Goal: Task Accomplishment & Management: Use online tool/utility

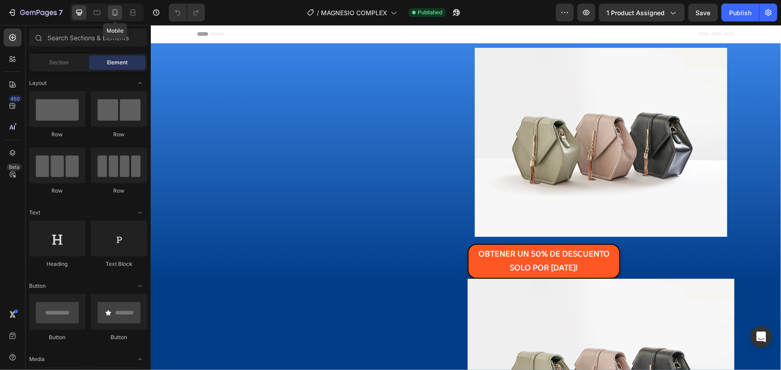
click at [116, 13] on icon at bounding box center [114, 12] width 9 height 9
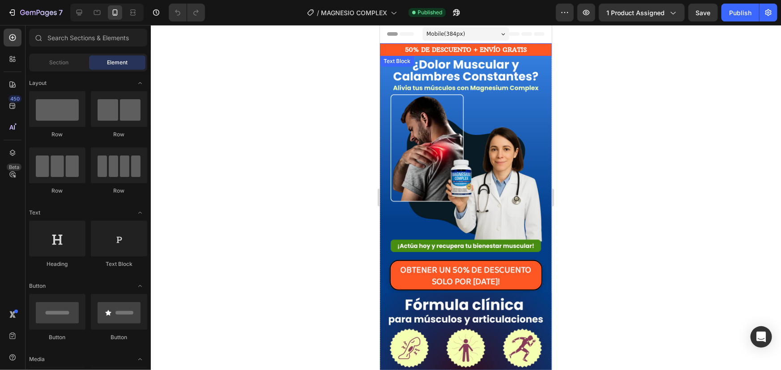
click at [489, 49] on p "50% DE DESCUENTO + ENVÍO GRATIS" at bounding box center [465, 49] width 170 height 11
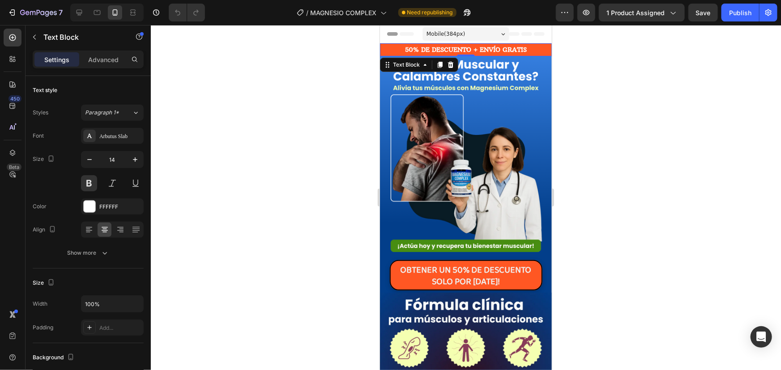
click at [464, 47] on p "50% DE DESCUENTO + ENVÍO GRATIS" at bounding box center [465, 49] width 170 height 11
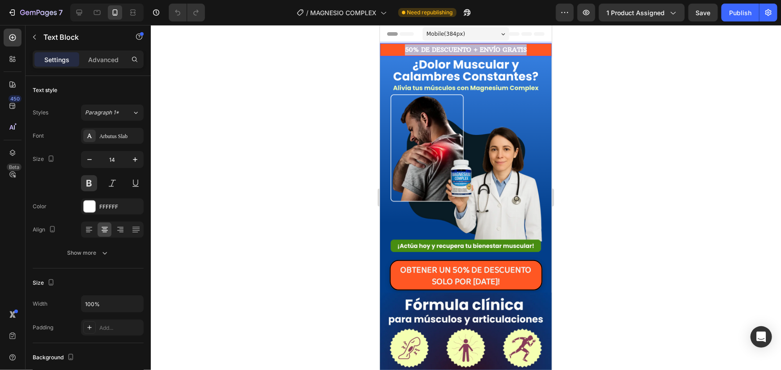
click at [464, 47] on p "50% DE DESCUENTO + ENVÍO GRATIS" at bounding box center [465, 49] width 170 height 11
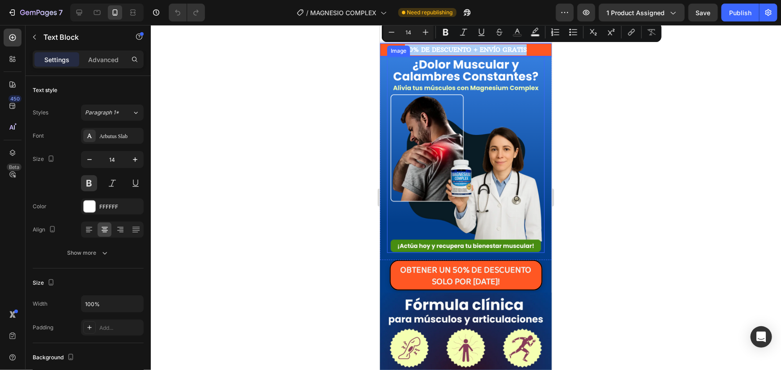
click at [293, 139] on div at bounding box center [466, 197] width 630 height 345
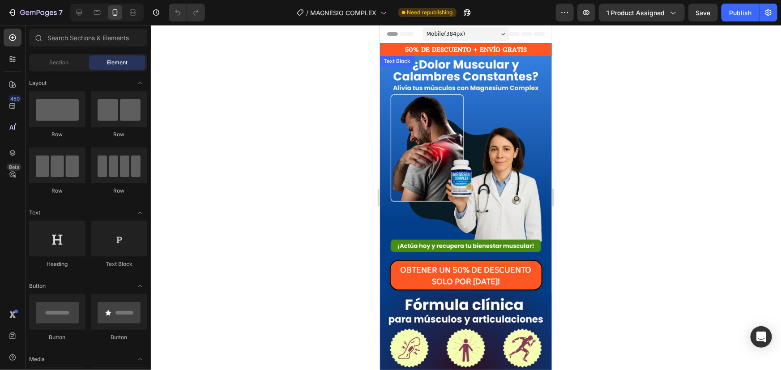
click at [452, 49] on p "50% DE DESCUENTO + ENVÍO GRATIS" at bounding box center [465, 49] width 170 height 11
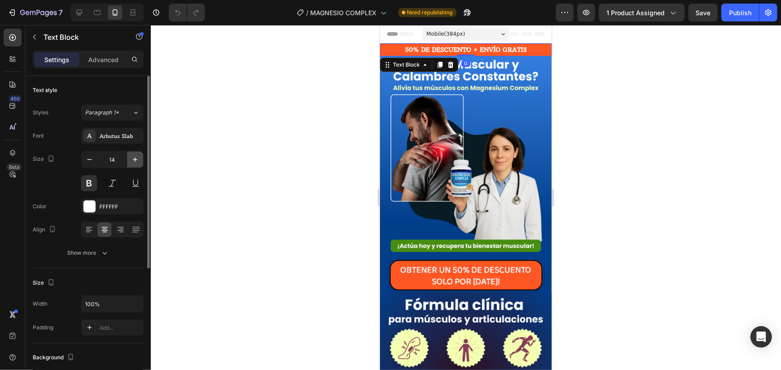
click at [135, 159] on icon "button" at bounding box center [135, 159] width 4 height 4
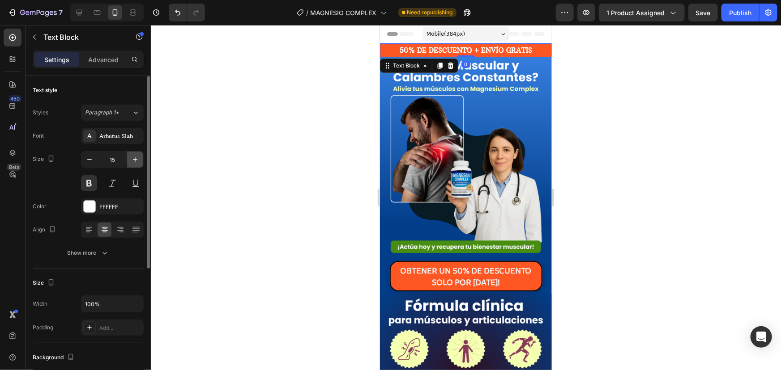
click at [133, 159] on icon "button" at bounding box center [135, 159] width 4 height 4
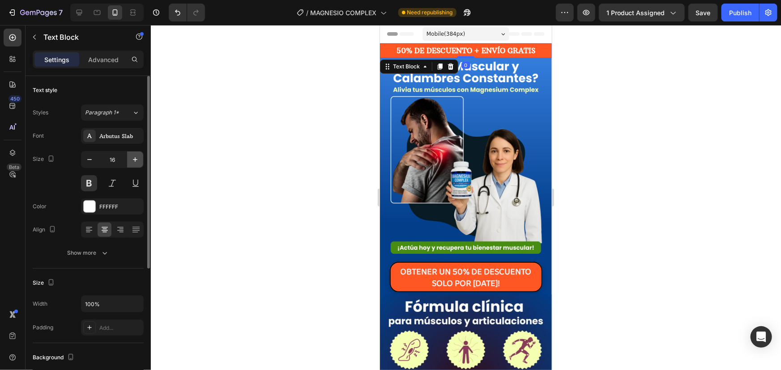
click at [133, 159] on icon "button" at bounding box center [135, 159] width 4 height 4
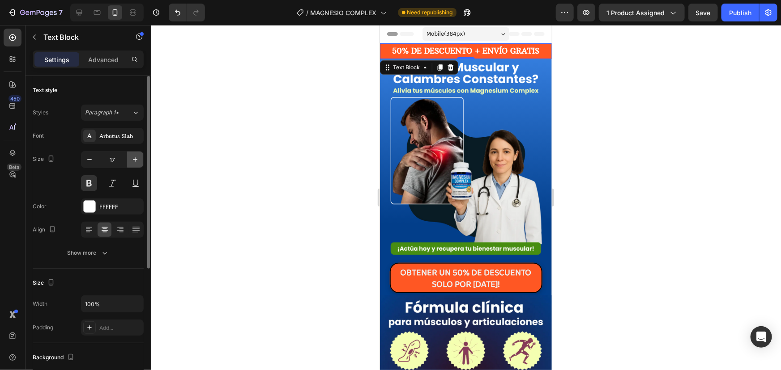
click at [133, 159] on icon "button" at bounding box center [135, 159] width 4 height 4
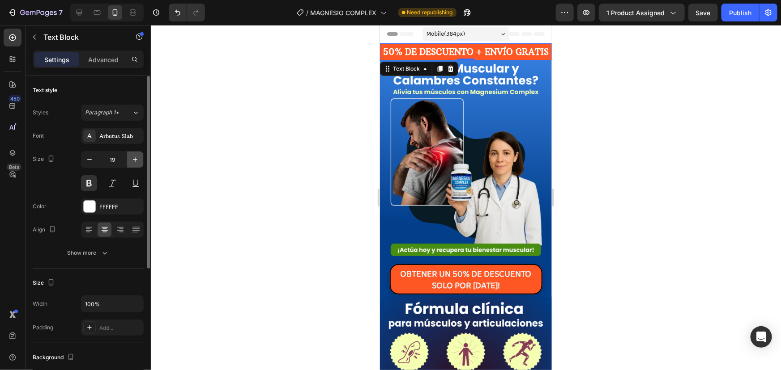
click at [133, 159] on icon "button" at bounding box center [135, 159] width 4 height 4
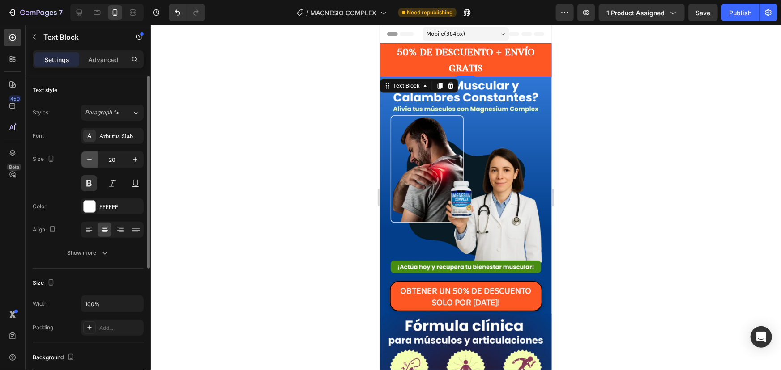
click at [86, 159] on icon "button" at bounding box center [89, 159] width 9 height 9
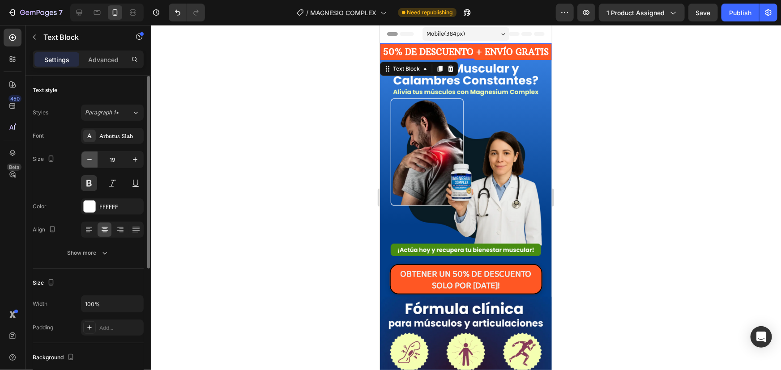
click at [86, 159] on icon "button" at bounding box center [89, 159] width 9 height 9
type input "18"
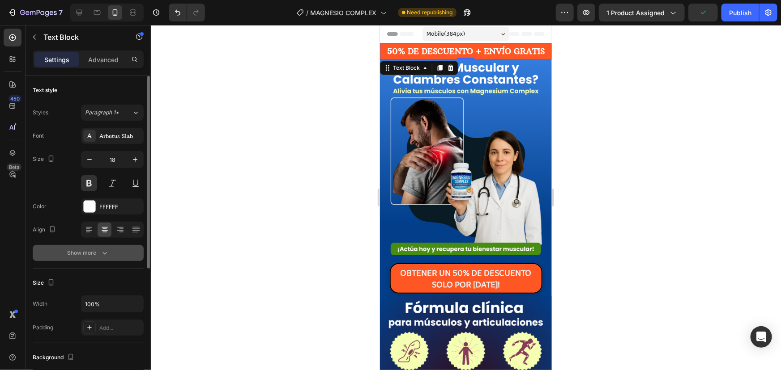
click at [89, 255] on div "Show more" at bounding box center [89, 253] width 42 height 9
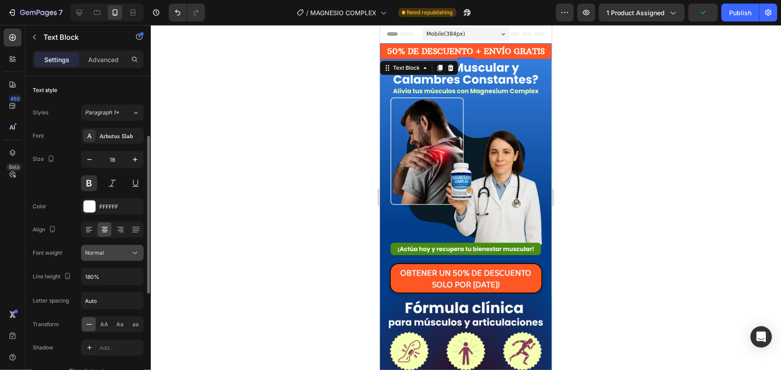
scroll to position [40, 0]
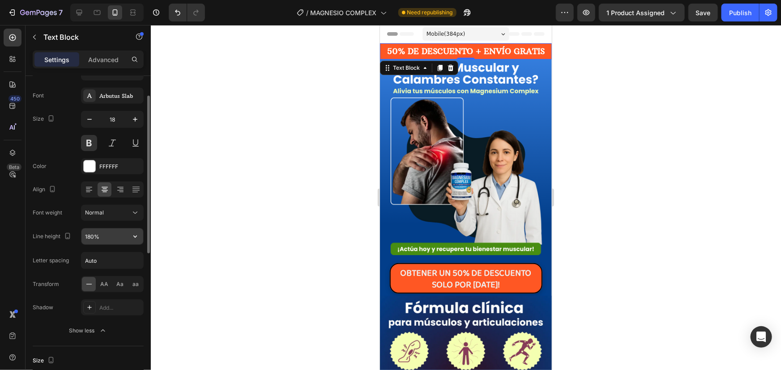
click at [102, 238] on input "180%" at bounding box center [112, 237] width 62 height 16
click at [126, 235] on input "180%" at bounding box center [112, 237] width 62 height 16
click at [138, 237] on icon "button" at bounding box center [135, 236] width 9 height 9
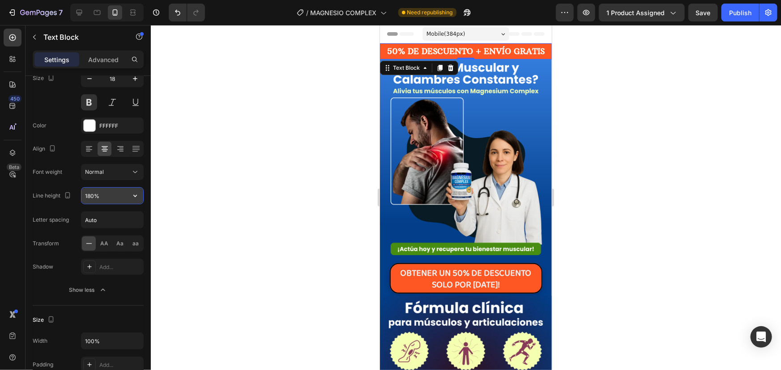
click at [115, 194] on input "180%" at bounding box center [112, 196] width 62 height 16
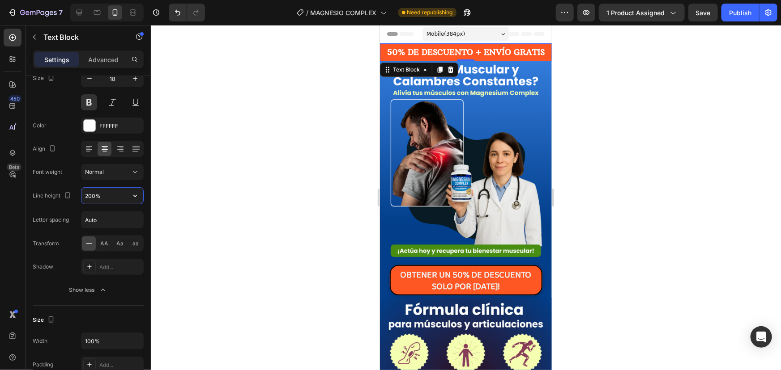
click at [119, 194] on input "200%" at bounding box center [112, 196] width 62 height 16
drag, startPoint x: 106, startPoint y: 196, endPoint x: 70, endPoint y: 194, distance: 36.3
click at [70, 194] on div "Line height 200%" at bounding box center [88, 195] width 111 height 17
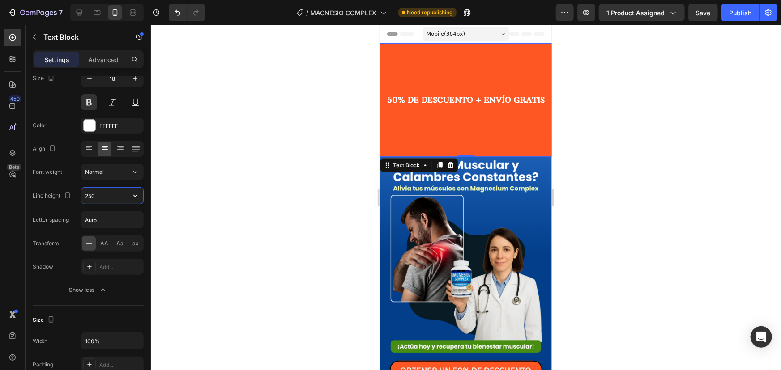
click at [95, 195] on input "250" at bounding box center [112, 196] width 62 height 16
drag, startPoint x: 95, startPoint y: 195, endPoint x: 81, endPoint y: 194, distance: 14.8
click at [81, 194] on div "Line height 250" at bounding box center [88, 195] width 111 height 17
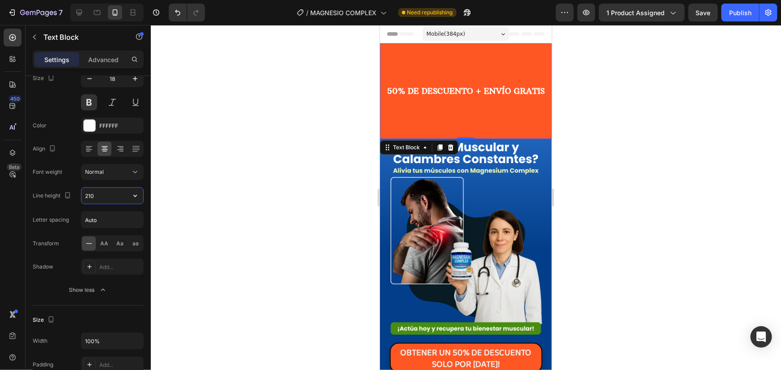
click at [89, 193] on input "210" at bounding box center [112, 196] width 62 height 16
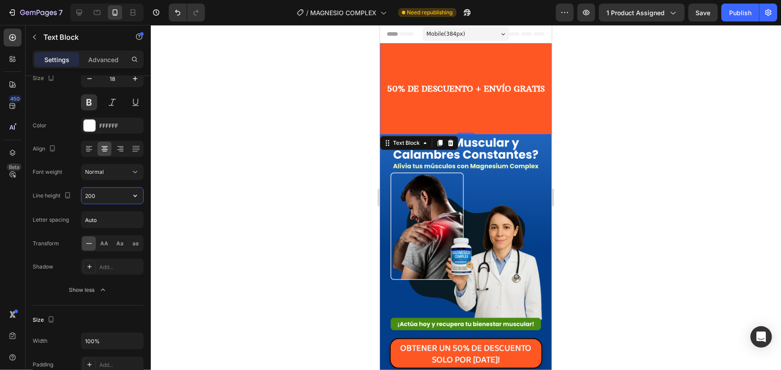
click at [100, 193] on input "200" at bounding box center [112, 196] width 62 height 16
drag, startPoint x: 93, startPoint y: 194, endPoint x: 74, endPoint y: 195, distance: 18.8
click at [74, 195] on div "Line height 200" at bounding box center [88, 195] width 111 height 17
click at [96, 192] on input "200" at bounding box center [112, 196] width 62 height 16
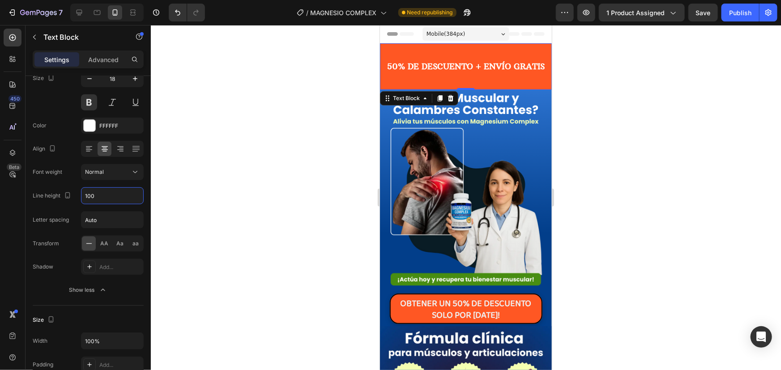
drag, startPoint x: 102, startPoint y: 192, endPoint x: 77, endPoint y: 192, distance: 24.6
click at [77, 192] on div "Line height 100" at bounding box center [88, 195] width 111 height 17
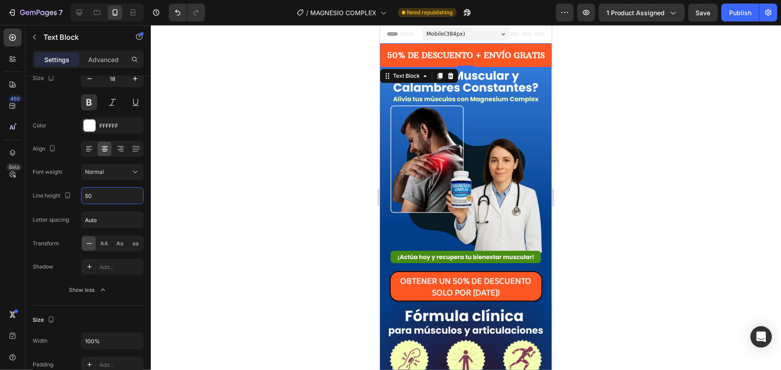
drag, startPoint x: 96, startPoint y: 198, endPoint x: 75, endPoint y: 197, distance: 21.0
click at [75, 197] on div "Line height 50" at bounding box center [88, 195] width 111 height 17
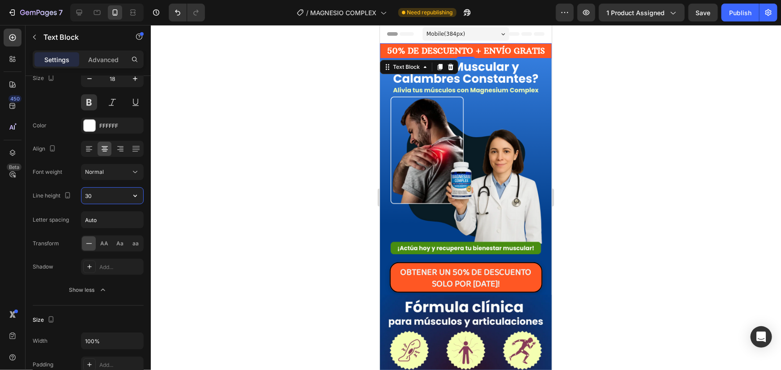
click at [87, 195] on input "30" at bounding box center [112, 196] width 62 height 16
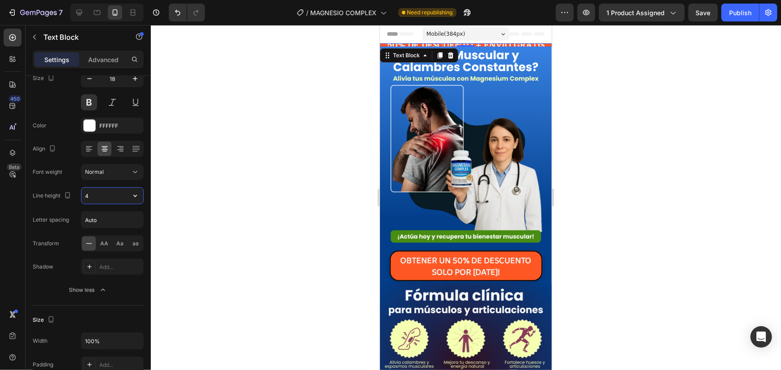
type input "40"
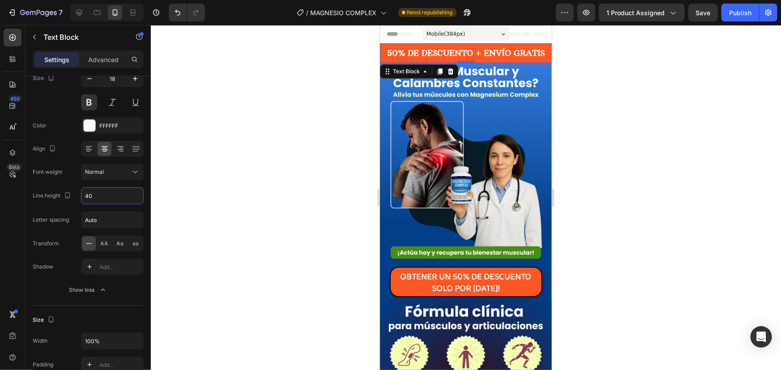
click at [290, 157] on div at bounding box center [466, 197] width 630 height 345
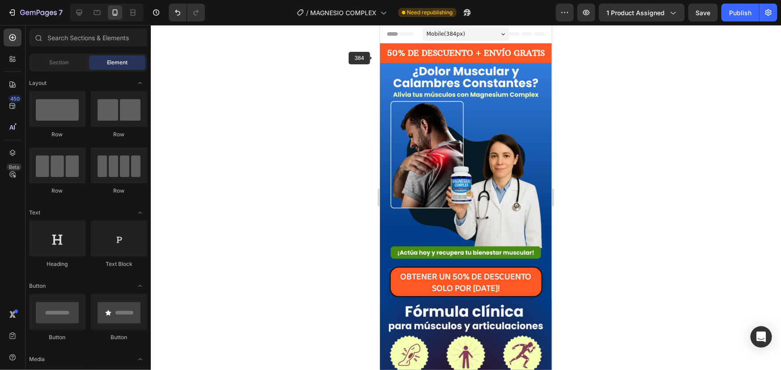
click at [391, 55] on p "50% DE DESCUENTO + ENVÍO GRATIS" at bounding box center [465, 53] width 170 height 18
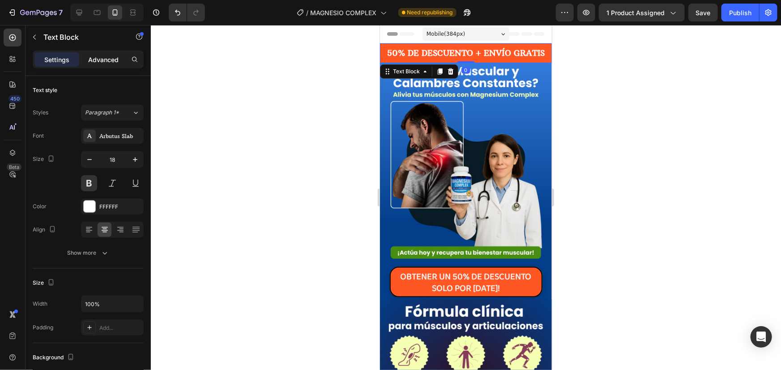
click at [102, 58] on p "Advanced" at bounding box center [103, 59] width 30 height 9
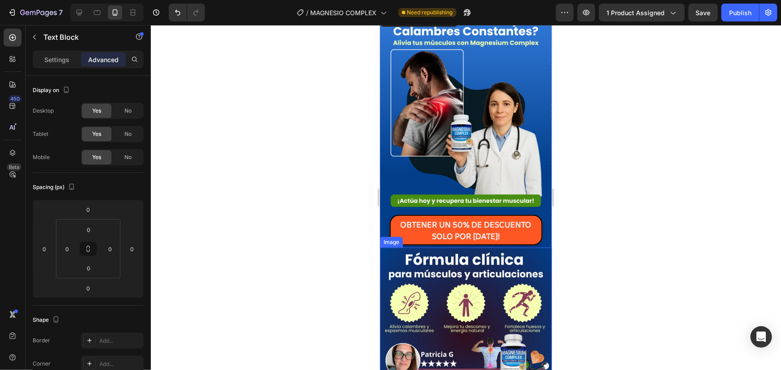
scroll to position [0, 0]
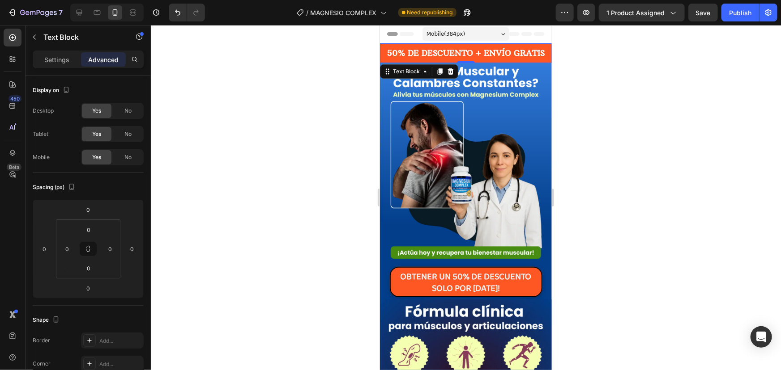
click at [313, 155] on div at bounding box center [466, 197] width 630 height 345
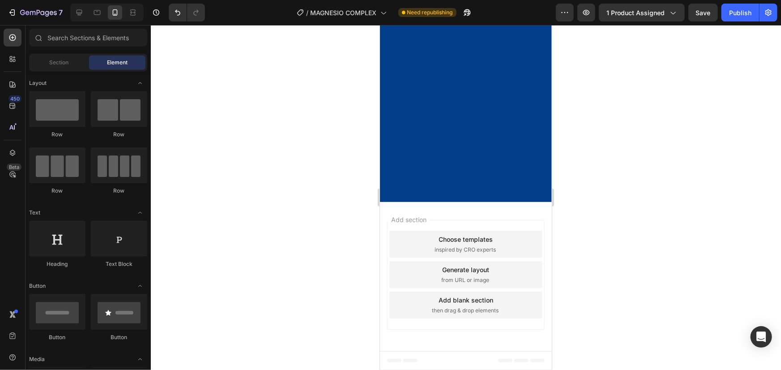
scroll to position [3009, 0]
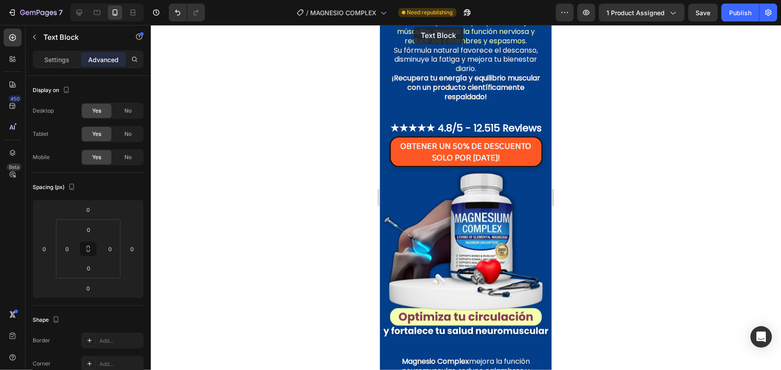
scroll to position [755, 0]
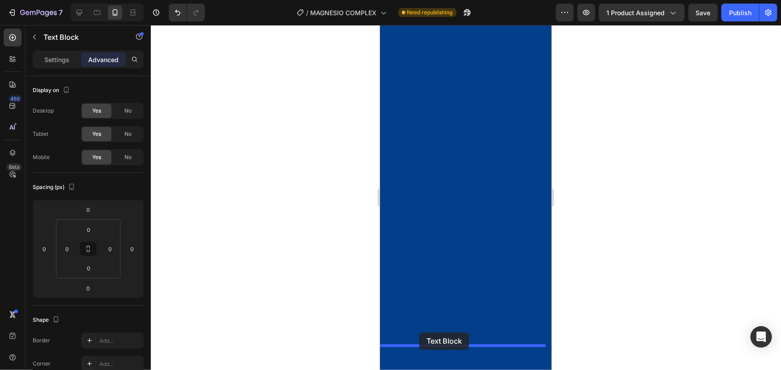
drag, startPoint x: 414, startPoint y: 78, endPoint x: 419, endPoint y: 332, distance: 254.6
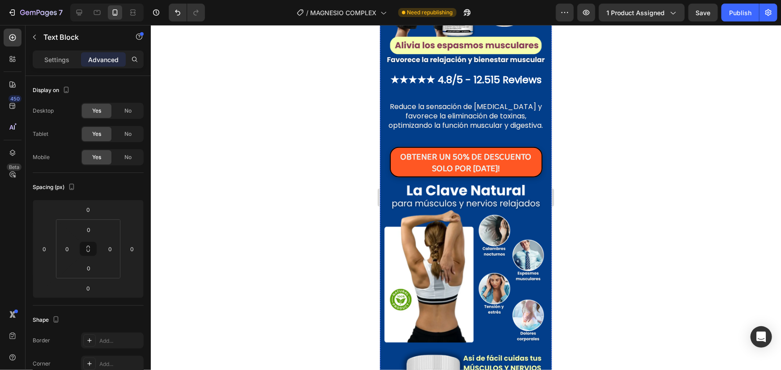
scroll to position [2219, 0]
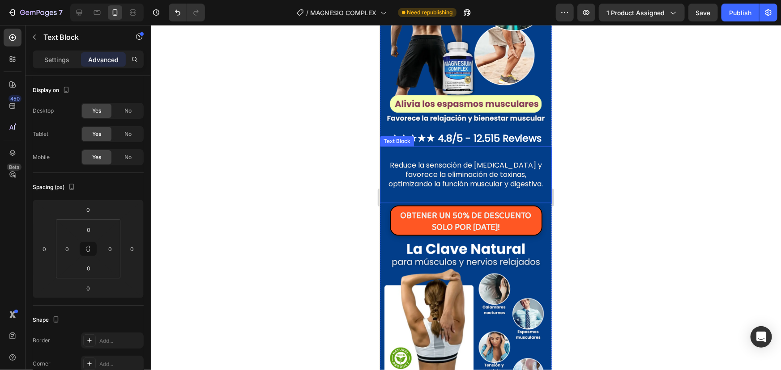
click at [504, 165] on p "Reduce la sensación de [MEDICAL_DATA] y favorece la eliminación de toxinas, opt…" at bounding box center [465, 175] width 161 height 28
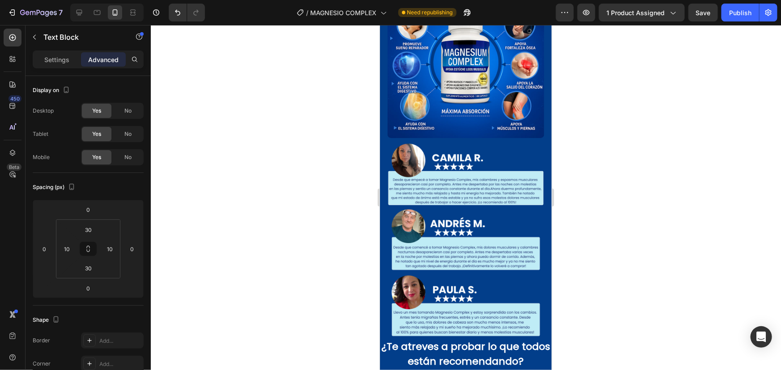
scroll to position [3032, 0]
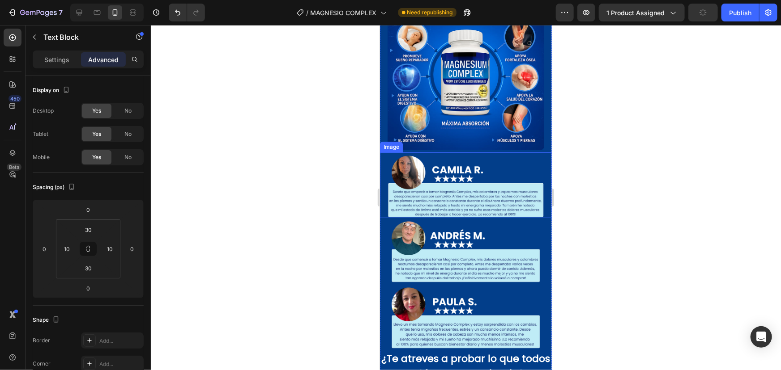
click at [466, 158] on img at bounding box center [465, 185] width 157 height 66
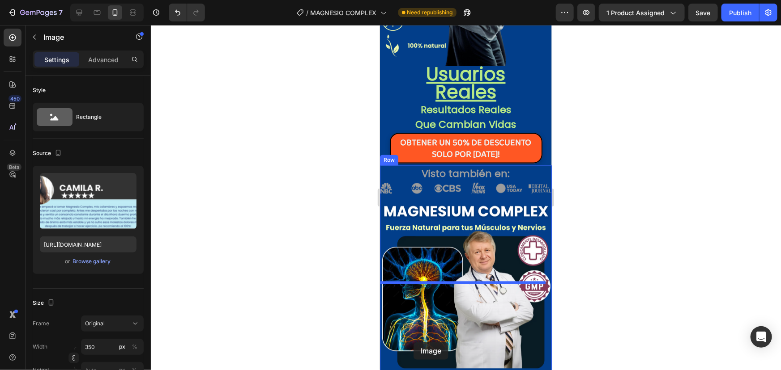
scroll to position [874, 0]
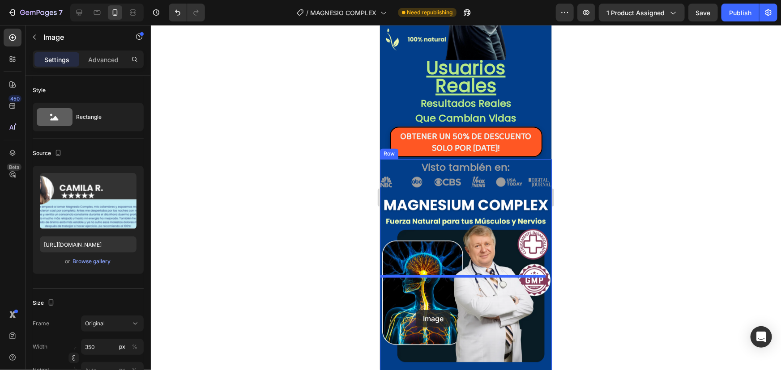
drag, startPoint x: 400, startPoint y: 122, endPoint x: 415, endPoint y: 310, distance: 188.9
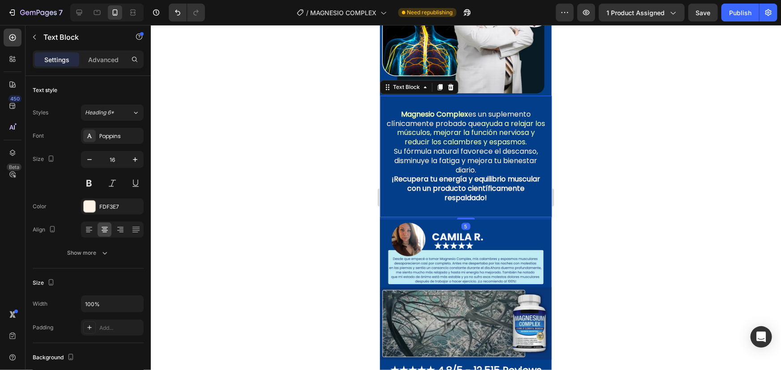
scroll to position [1416, 0]
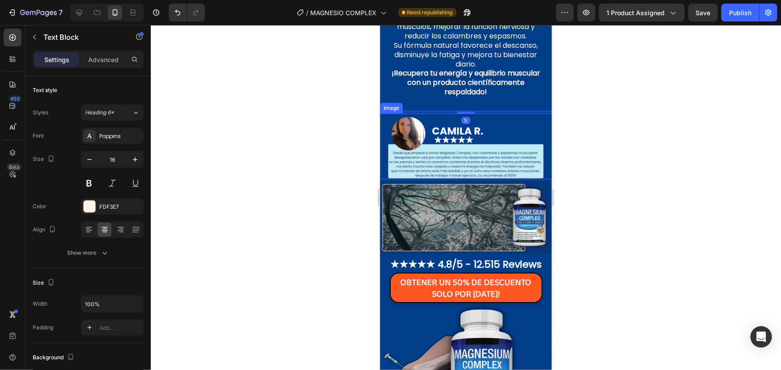
click at [429, 141] on img at bounding box center [465, 146] width 157 height 66
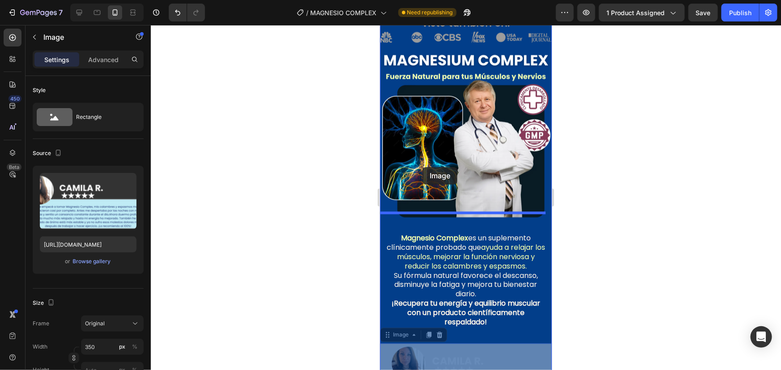
scroll to position [1097, 0]
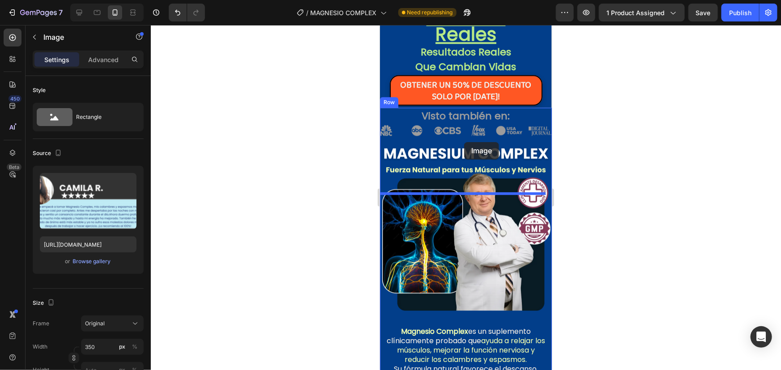
drag, startPoint x: 407, startPoint y: 222, endPoint x: 463, endPoint y: 142, distance: 97.9
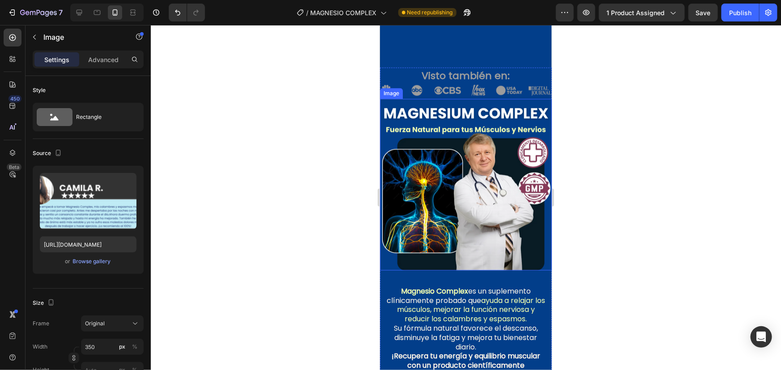
scroll to position [1301, 0]
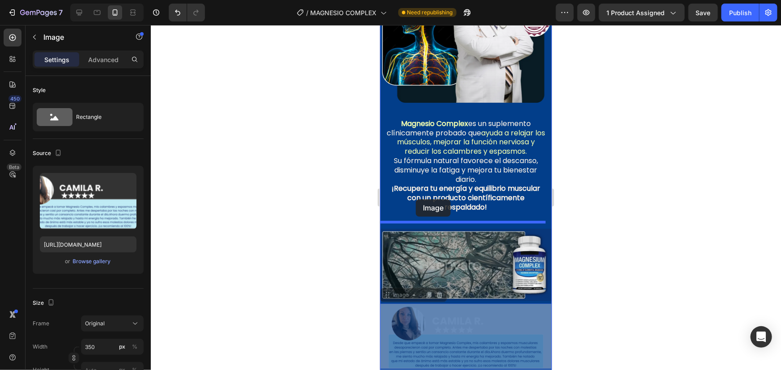
drag, startPoint x: 402, startPoint y: 287, endPoint x: 415, endPoint y: 199, distance: 88.6
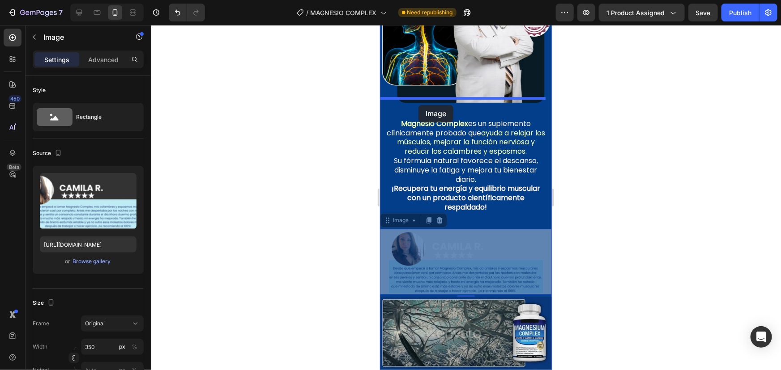
drag, startPoint x: 410, startPoint y: 215, endPoint x: 418, endPoint y: 105, distance: 110.7
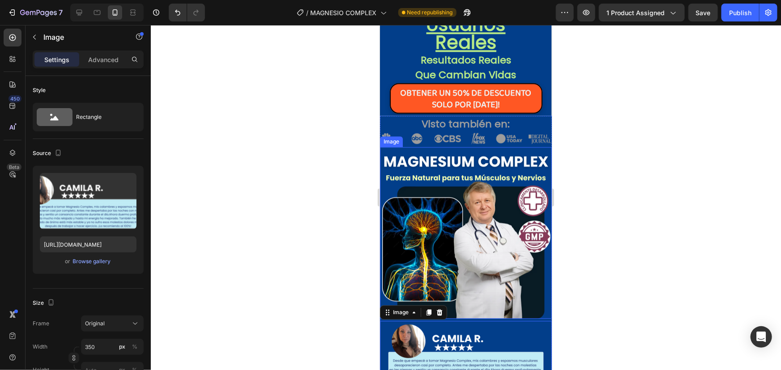
scroll to position [1100, 0]
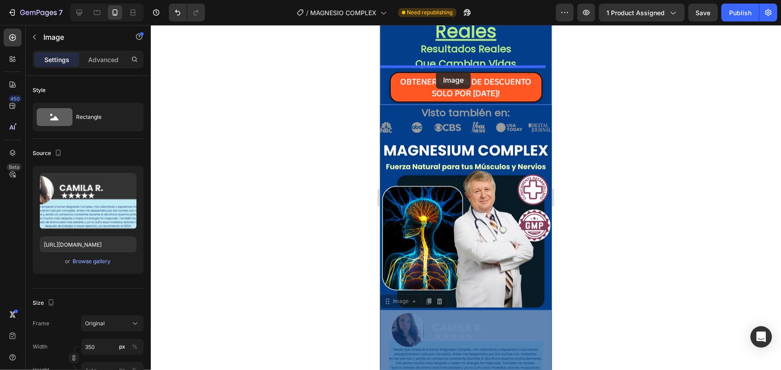
drag, startPoint x: 411, startPoint y: 292, endPoint x: 435, endPoint y: 71, distance: 222.3
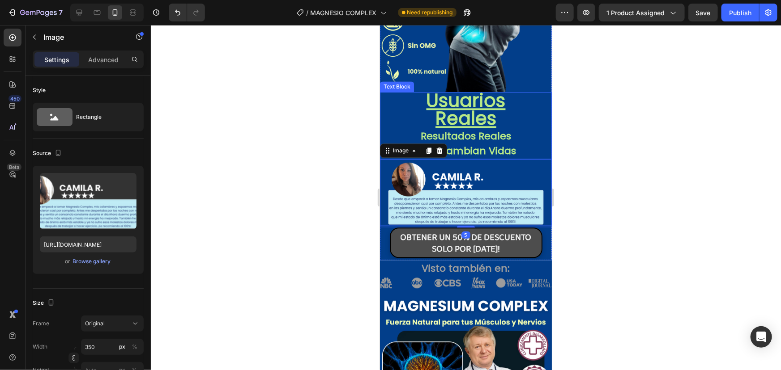
scroll to position [1060, 0]
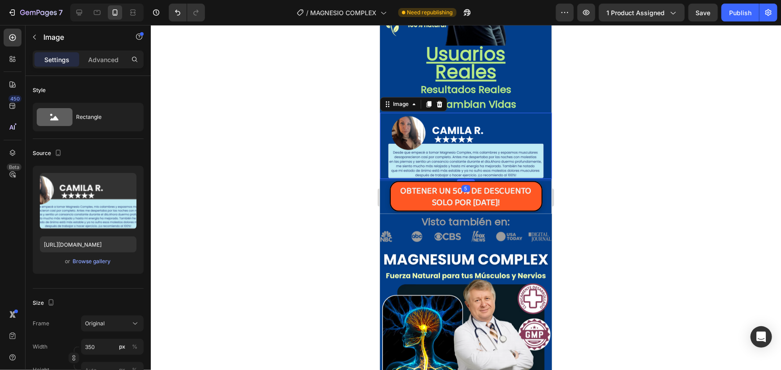
click at [490, 124] on img at bounding box center [465, 145] width 157 height 66
click at [237, 158] on div at bounding box center [466, 197] width 630 height 345
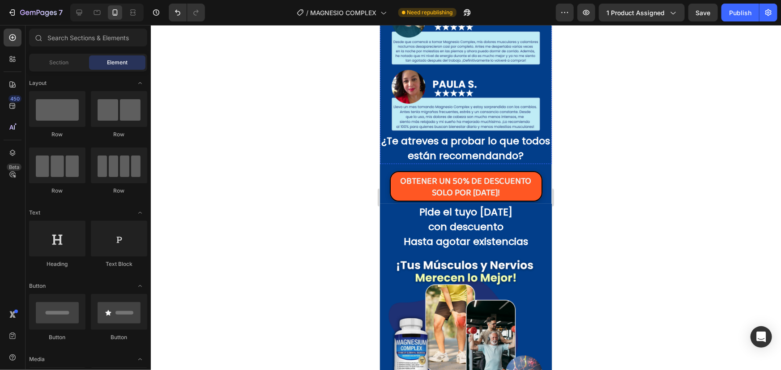
scroll to position [3093, 0]
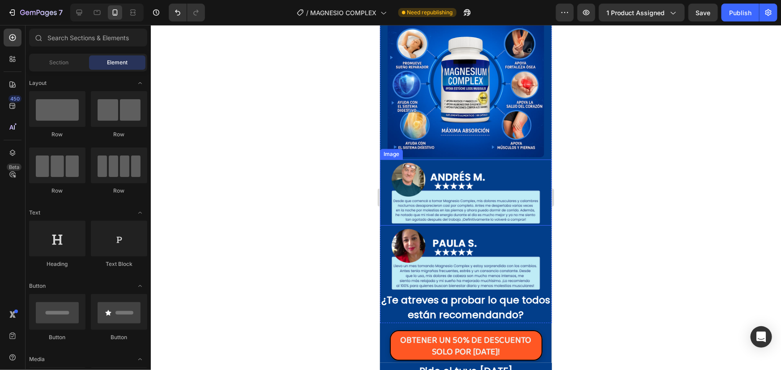
click at [468, 195] on img at bounding box center [465, 192] width 157 height 66
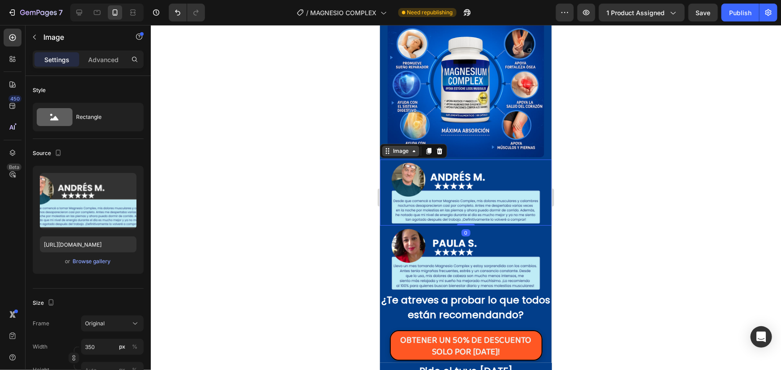
click at [412, 150] on icon at bounding box center [413, 151] width 3 height 2
click at [417, 160] on img at bounding box center [465, 192] width 157 height 66
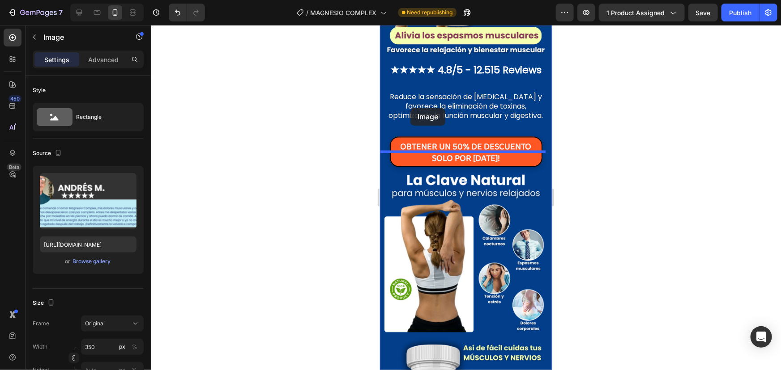
scroll to position [2280, 0]
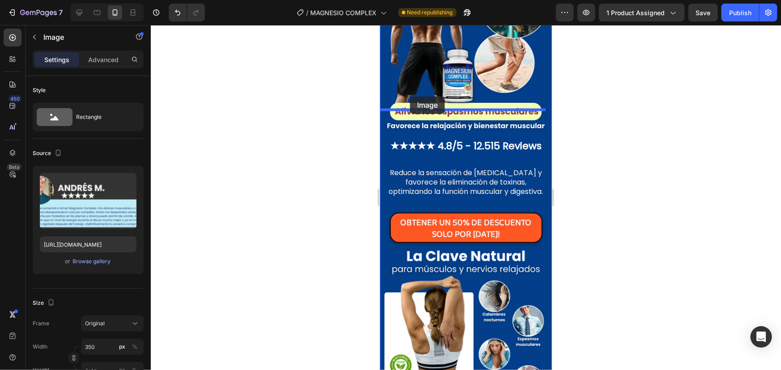
drag, startPoint x: 399, startPoint y: 129, endPoint x: 408, endPoint y: 98, distance: 32.0
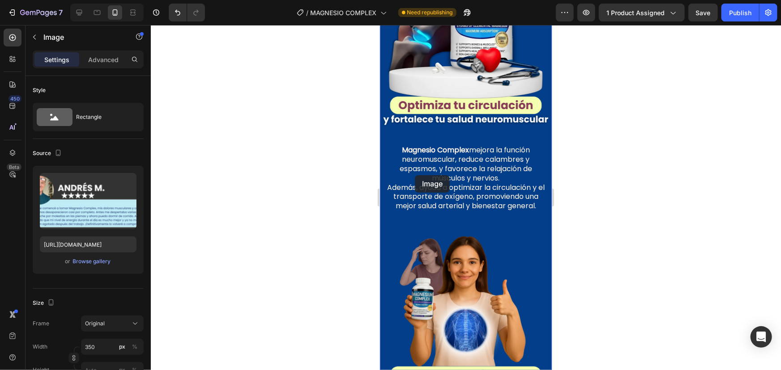
scroll to position [1751, 0]
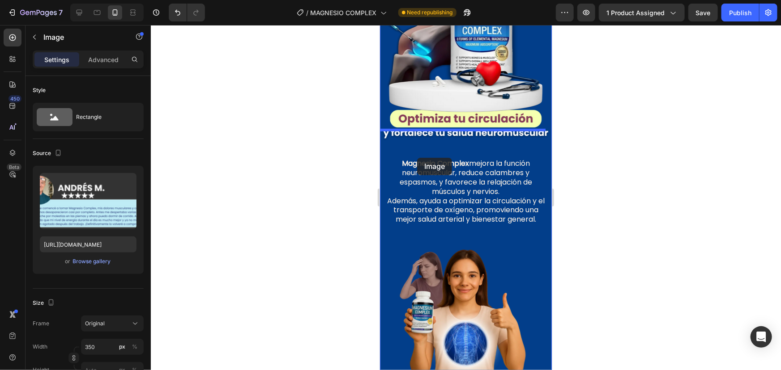
drag, startPoint x: 406, startPoint y: 225, endPoint x: 416, endPoint y: 157, distance: 68.4
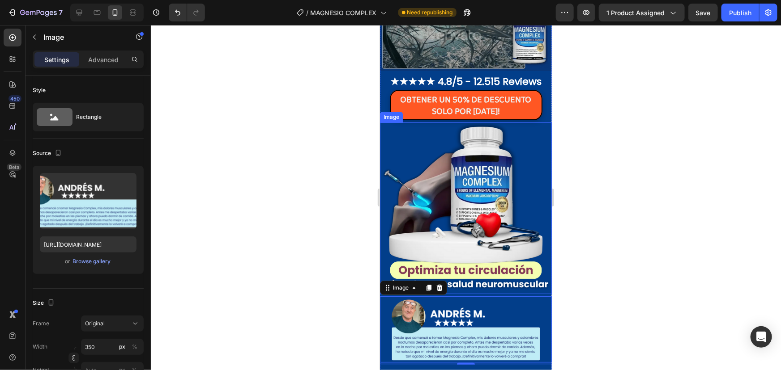
scroll to position [1588, 0]
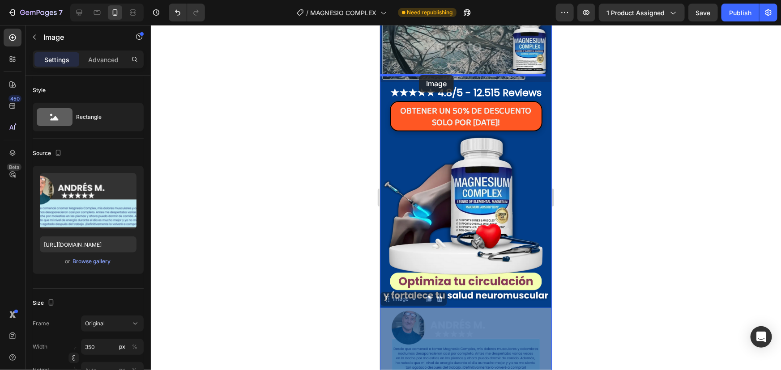
drag, startPoint x: 406, startPoint y: 286, endPoint x: 418, endPoint y: 75, distance: 211.5
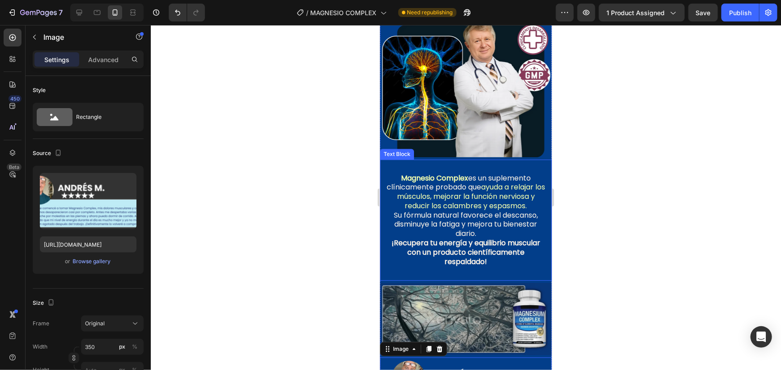
scroll to position [1303, 0]
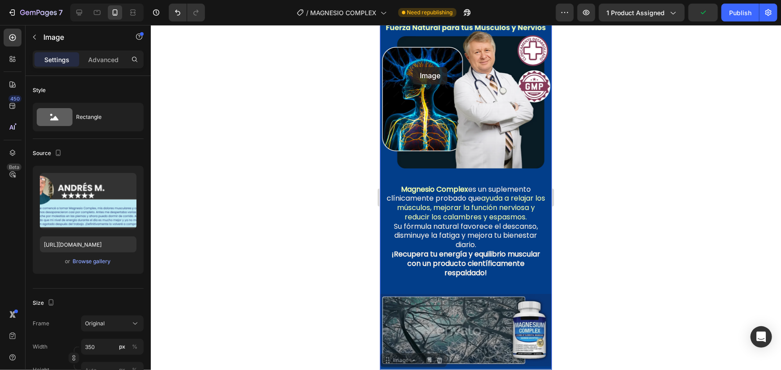
drag, startPoint x: 403, startPoint y: 351, endPoint x: 412, endPoint y: 67, distance: 284.2
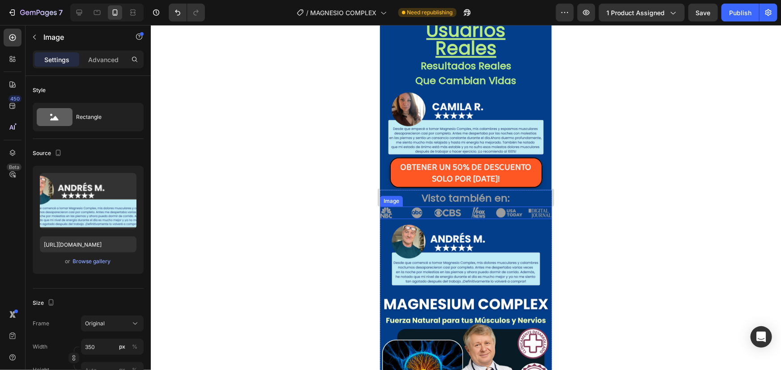
scroll to position [1103, 0]
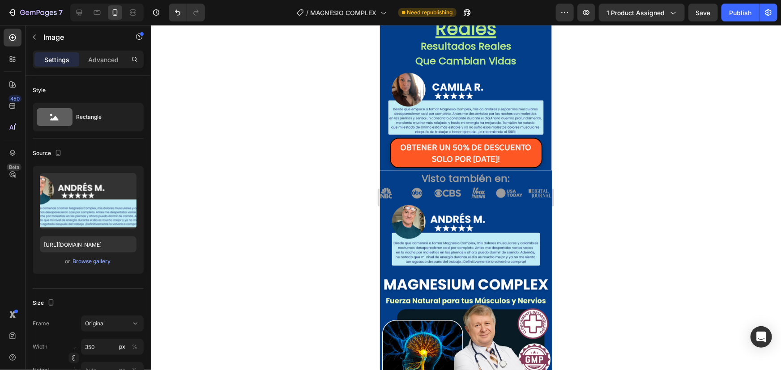
click at [403, 205] on img at bounding box center [465, 234] width 157 height 66
click at [424, 247] on img at bounding box center [465, 234] width 157 height 66
click at [477, 223] on img at bounding box center [465, 234] width 157 height 66
click at [438, 249] on img at bounding box center [465, 234] width 157 height 66
click at [434, 255] on img at bounding box center [465, 234] width 157 height 66
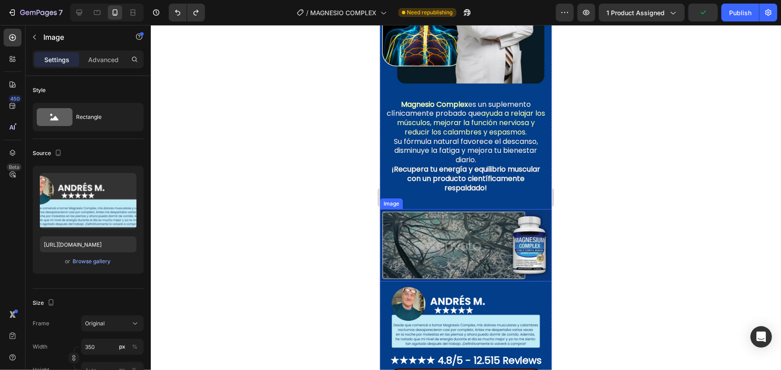
scroll to position [1388, 0]
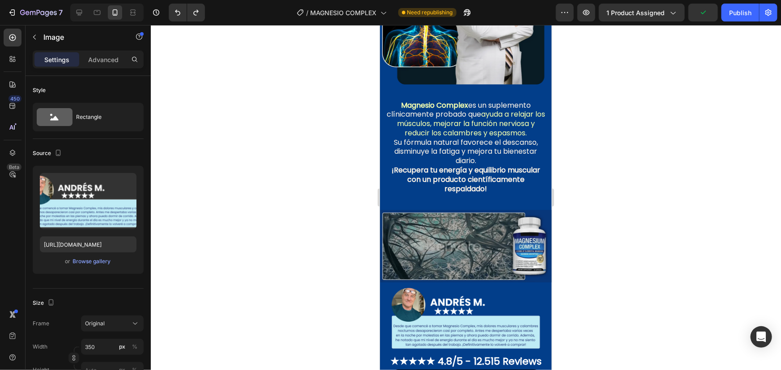
click at [402, 289] on img at bounding box center [465, 317] width 157 height 66
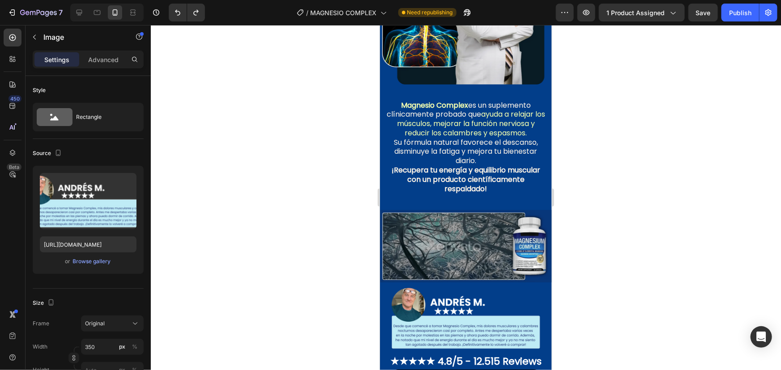
click at [433, 307] on img at bounding box center [465, 317] width 157 height 66
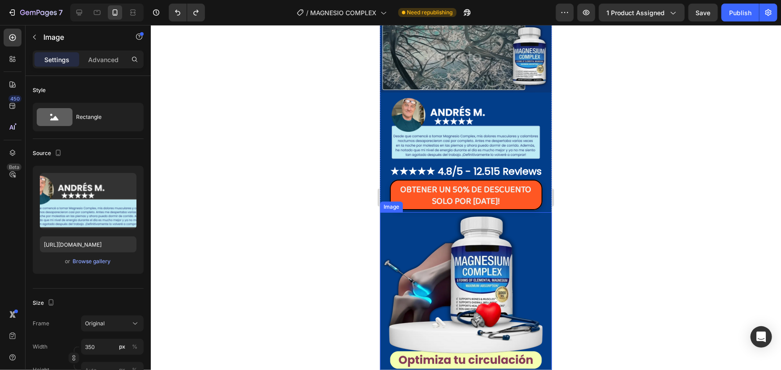
scroll to position [1591, 0]
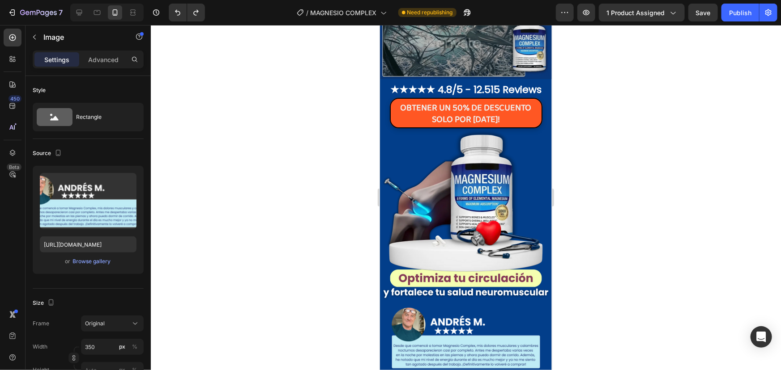
click at [419, 323] on img at bounding box center [465, 337] width 157 height 66
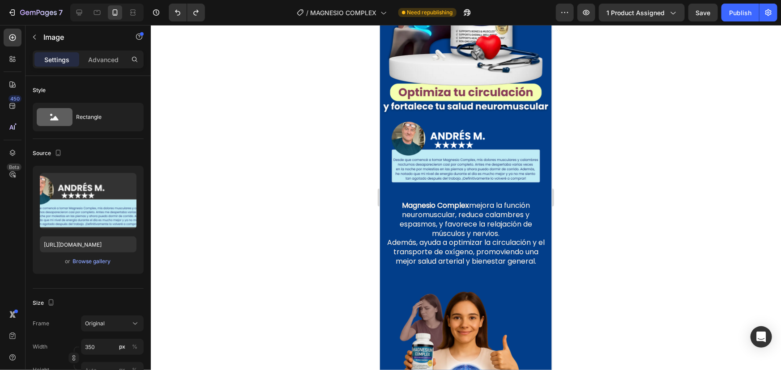
scroll to position [1794, 0]
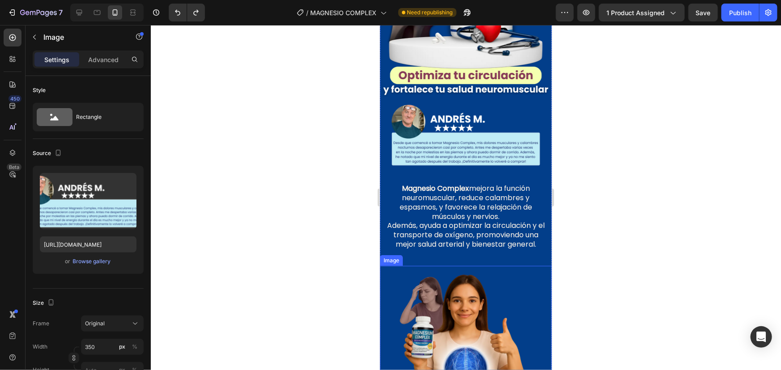
click at [488, 221] on p "Magnesio Complex mejora la función neuromuscular, reduce calambres y espasmos, …" at bounding box center [465, 216] width 161 height 65
click at [481, 129] on img at bounding box center [465, 134] width 157 height 66
click at [404, 89] on div "Image" at bounding box center [400, 93] width 19 height 8
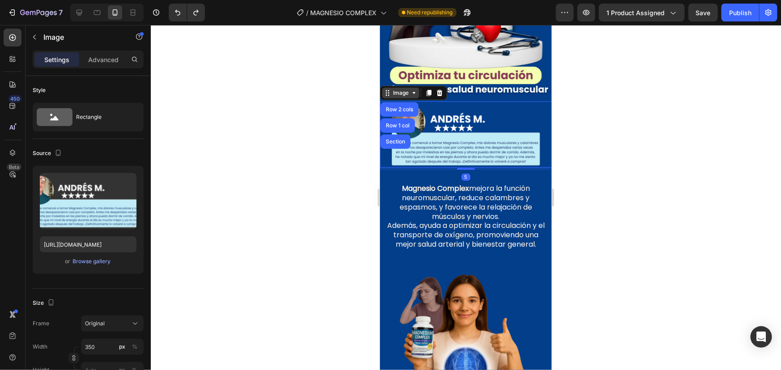
click at [403, 89] on div "Image" at bounding box center [400, 93] width 19 height 8
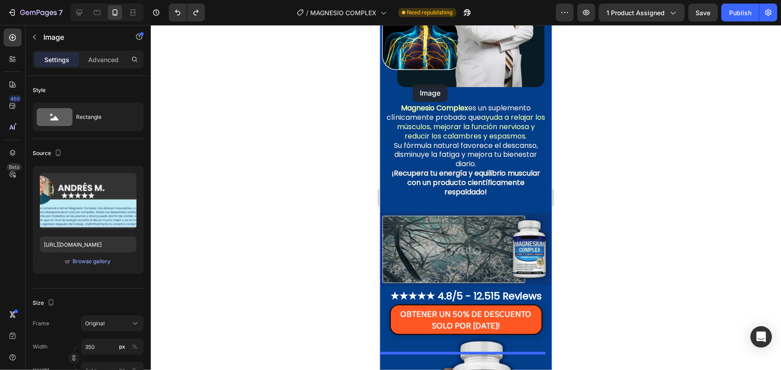
scroll to position [940, 0]
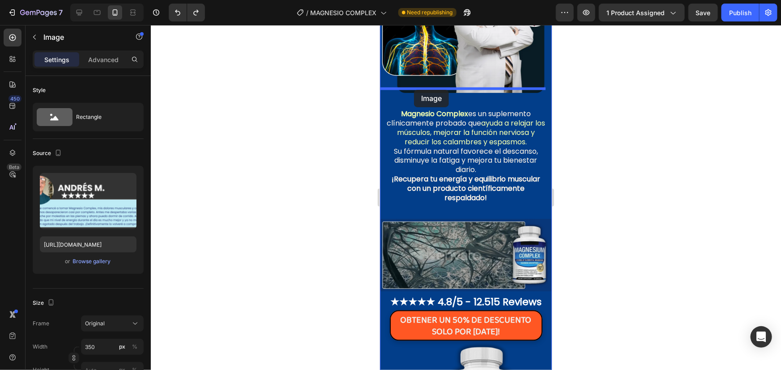
drag, startPoint x: 403, startPoint y: 81, endPoint x: 413, endPoint y: 89, distance: 12.7
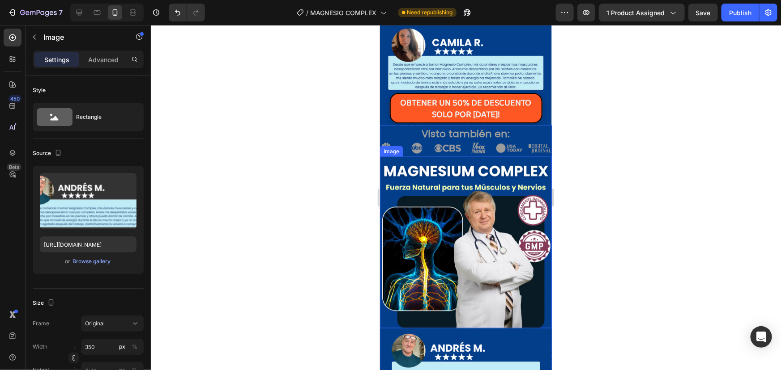
scroll to position [699, 0]
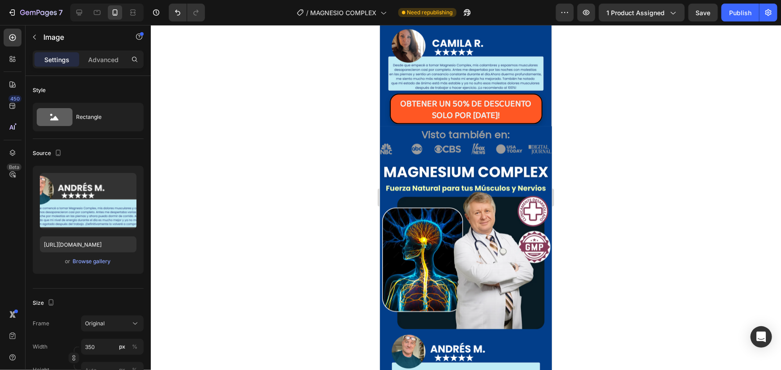
click at [414, 334] on img at bounding box center [465, 364] width 157 height 66
click at [457, 352] on img at bounding box center [465, 364] width 157 height 66
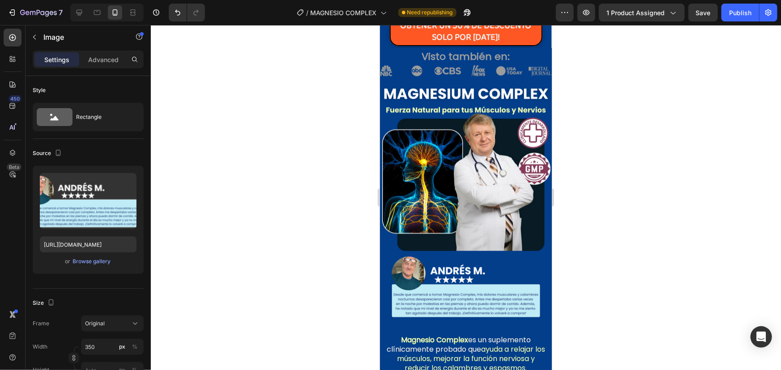
scroll to position [781, 0]
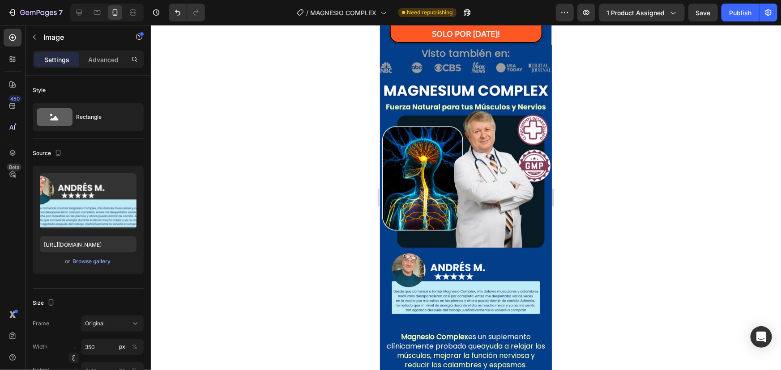
click at [486, 284] on img at bounding box center [465, 283] width 157 height 66
drag, startPoint x: 405, startPoint y: 289, endPoint x: 401, endPoint y: 288, distance: 4.6
click at [405, 289] on img at bounding box center [465, 283] width 157 height 66
click at [390, 256] on img at bounding box center [465, 283] width 157 height 66
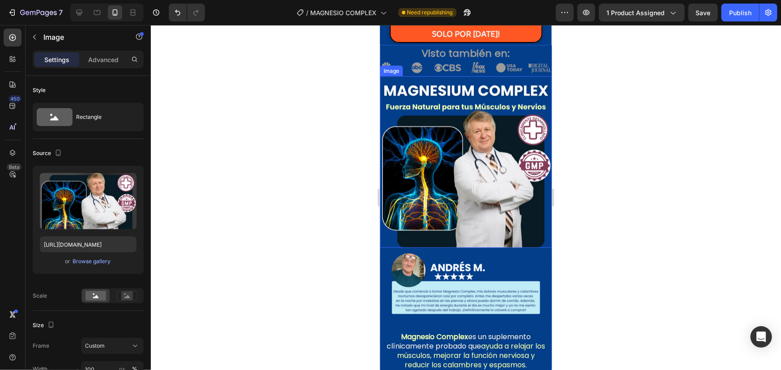
click at [433, 235] on img at bounding box center [465, 162] width 172 height 172
click at [503, 250] on img at bounding box center [465, 283] width 157 height 66
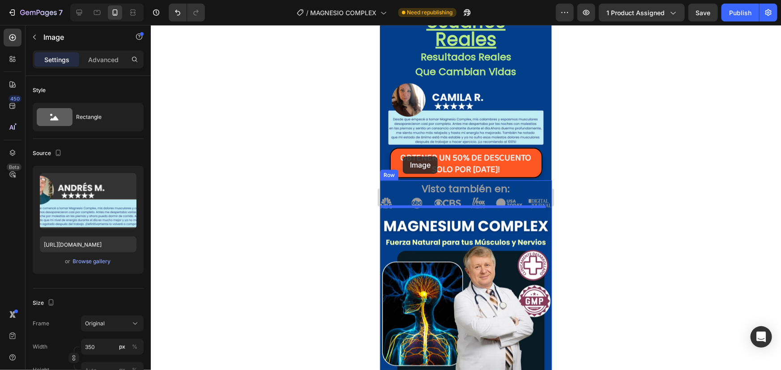
scroll to position [618, 0]
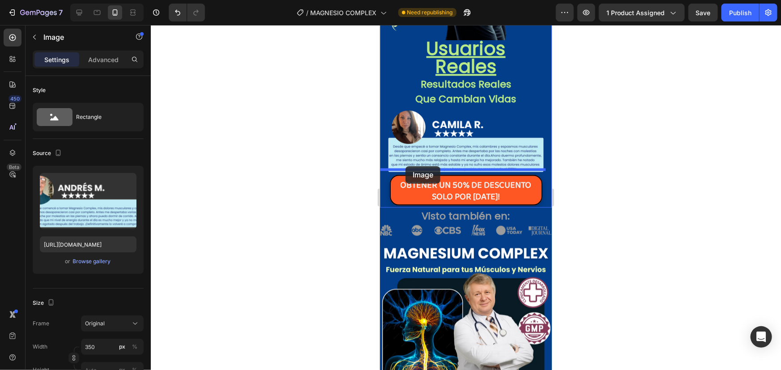
drag, startPoint x: 400, startPoint y: 232, endPoint x: 405, endPoint y: 166, distance: 65.9
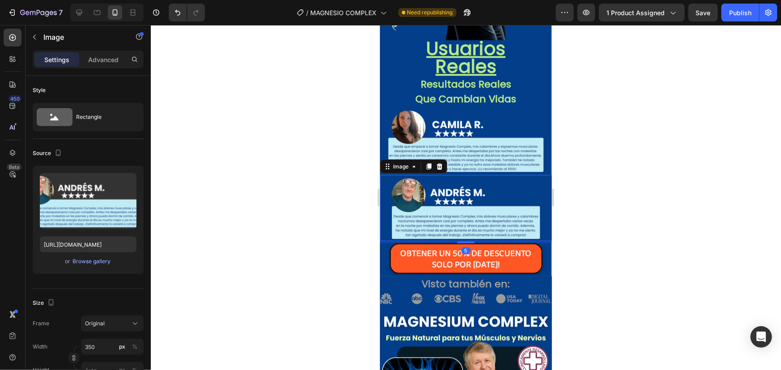
click at [490, 197] on img at bounding box center [465, 208] width 157 height 66
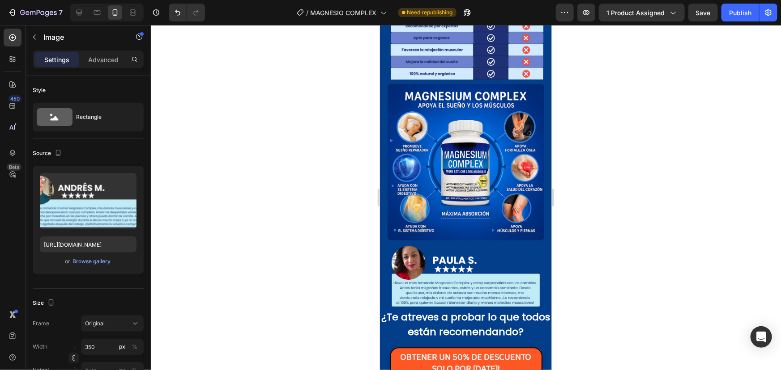
scroll to position [2611, 0]
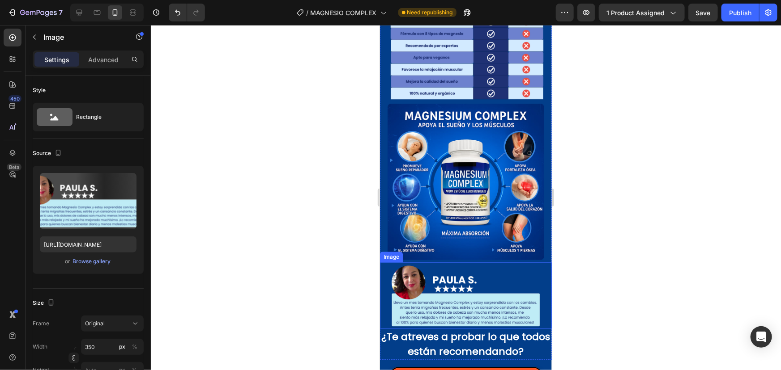
click at [424, 263] on img at bounding box center [465, 295] width 157 height 66
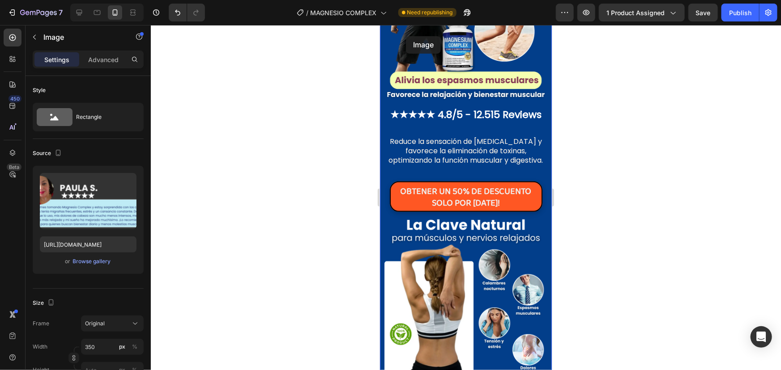
scroll to position [1914, 0]
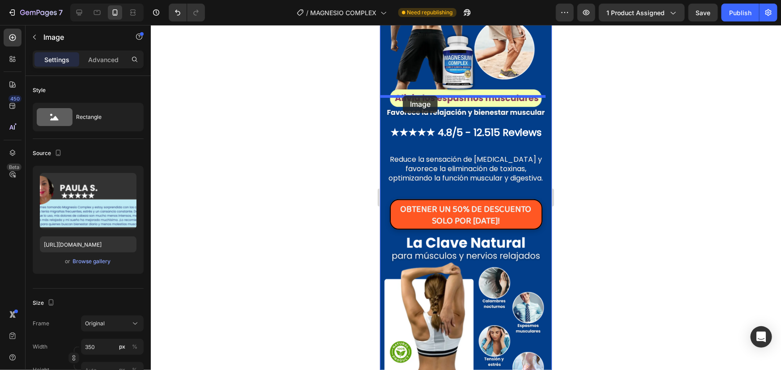
drag, startPoint x: 401, startPoint y: 233, endPoint x: 402, endPoint y: 95, distance: 137.8
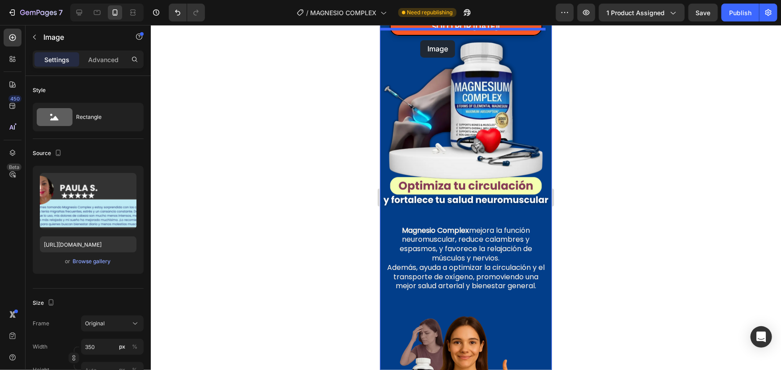
scroll to position [1282, 0]
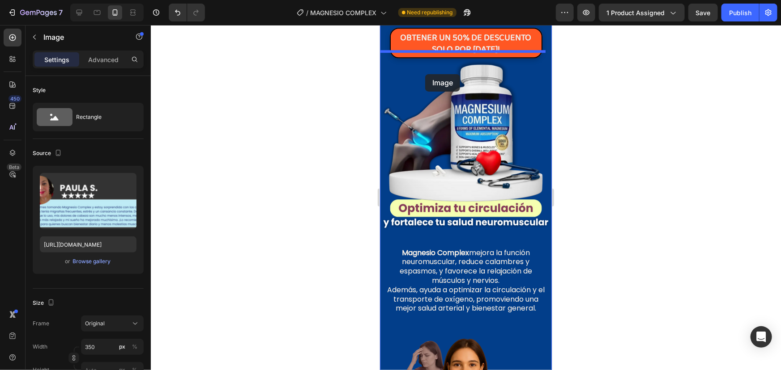
drag, startPoint x: 411, startPoint y: 252, endPoint x: 425, endPoint y: 74, distance: 178.6
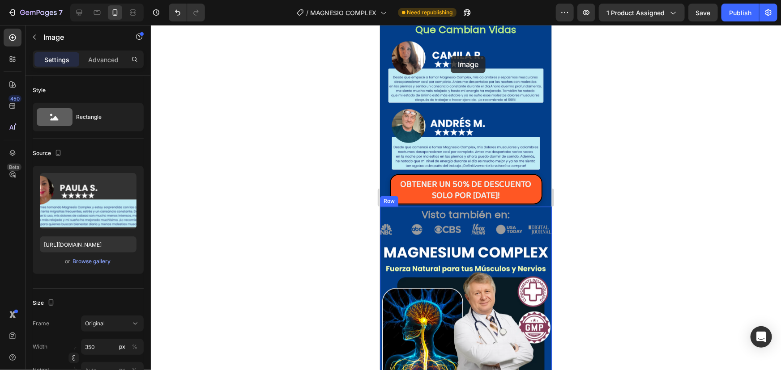
scroll to position [680, 0]
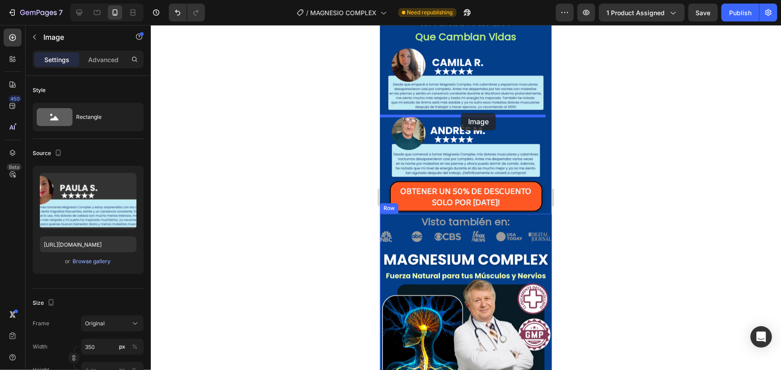
drag, startPoint x: 404, startPoint y: 267, endPoint x: 460, endPoint y: 113, distance: 164.7
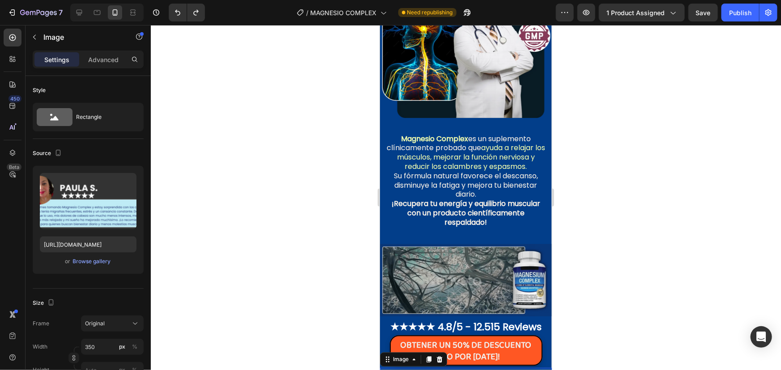
scroll to position [965, 0]
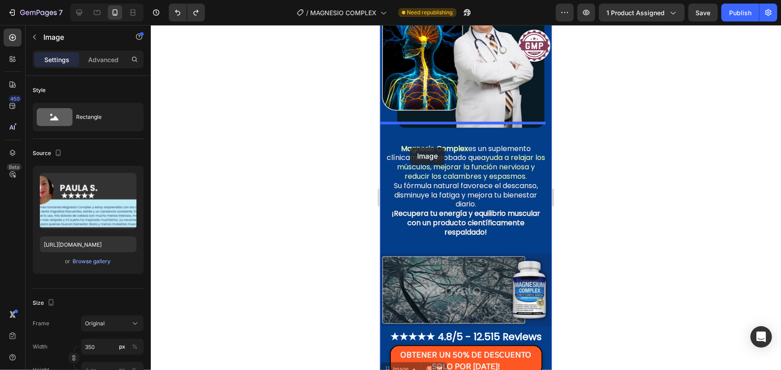
drag, startPoint x: 405, startPoint y: 362, endPoint x: 409, endPoint y: 147, distance: 214.8
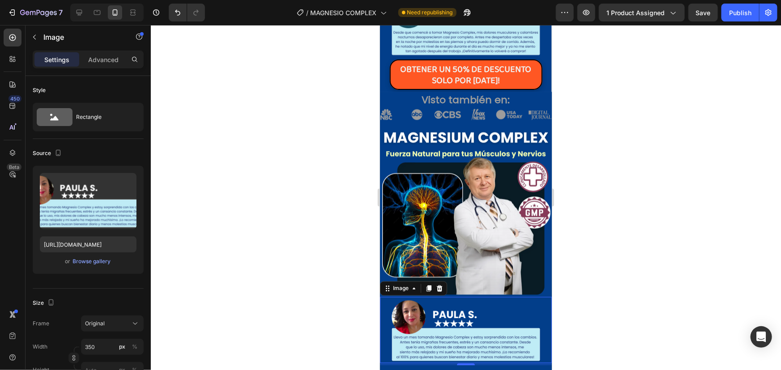
scroll to position [761, 0]
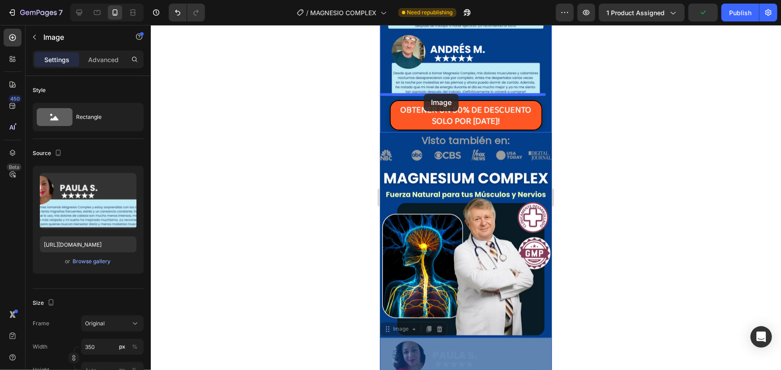
drag, startPoint x: 407, startPoint y: 321, endPoint x: 423, endPoint y: 93, distance: 227.8
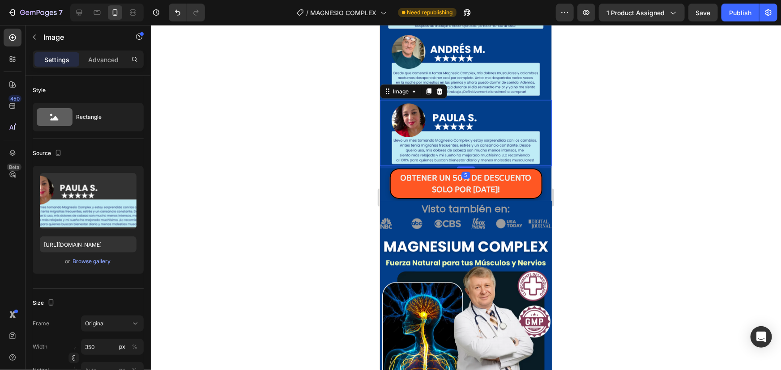
click at [366, 157] on div at bounding box center [466, 197] width 630 height 345
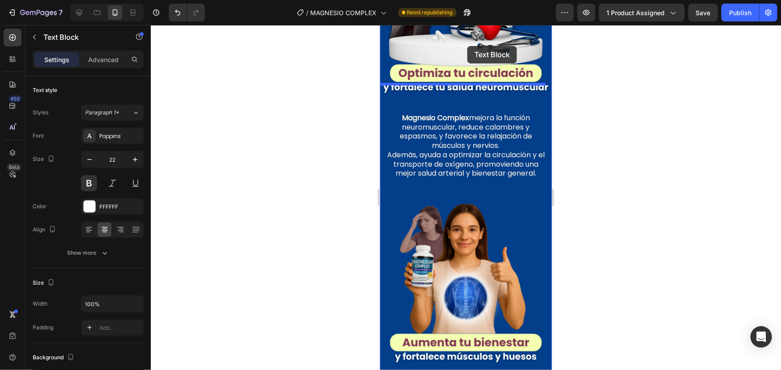
scroll to position [879, 0]
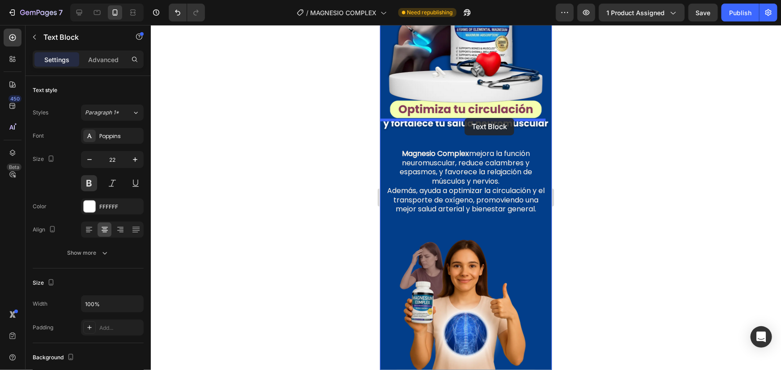
drag, startPoint x: 467, startPoint y: 219, endPoint x: 464, endPoint y: 118, distance: 101.1
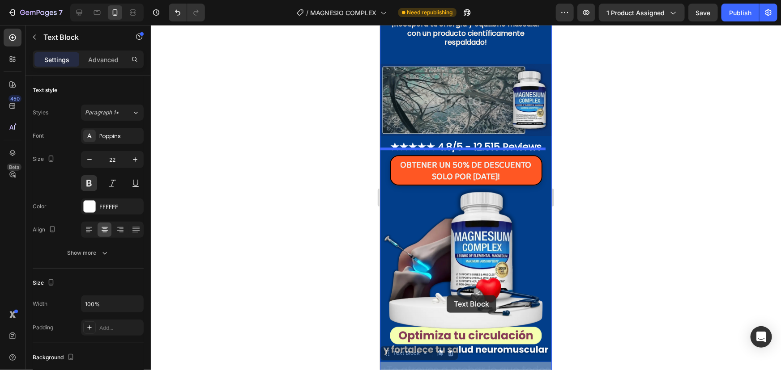
scroll to position [1267, 0]
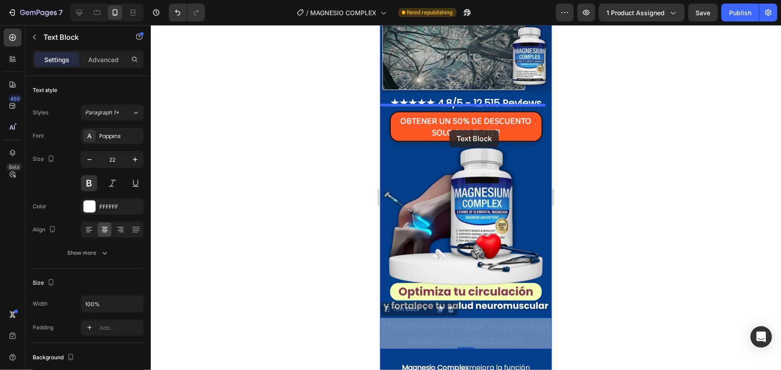
drag, startPoint x: 411, startPoint y: 317, endPoint x: 449, endPoint y: 130, distance: 191.2
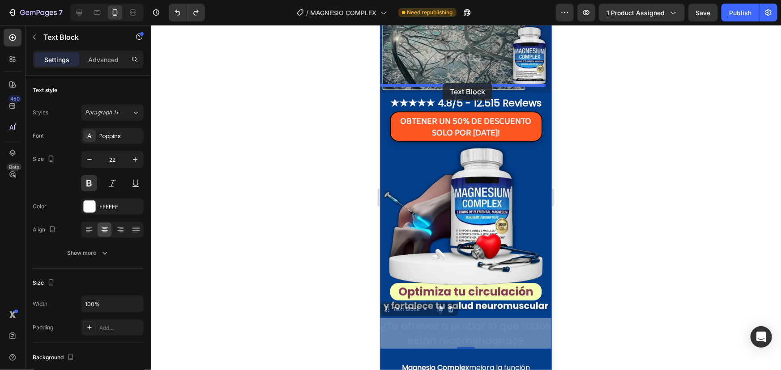
drag, startPoint x: 412, startPoint y: 295, endPoint x: 442, endPoint y: 83, distance: 214.2
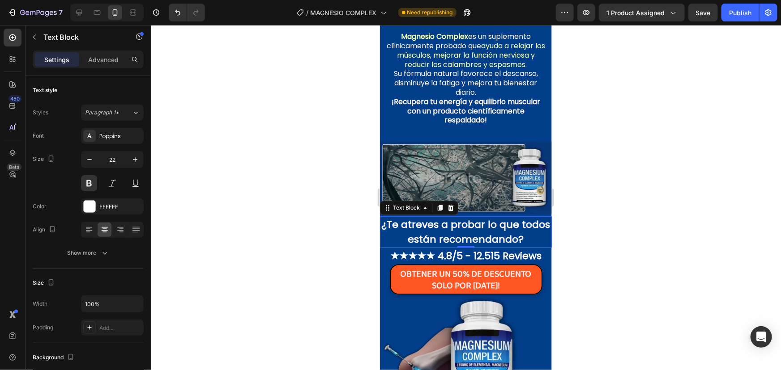
scroll to position [1104, 0]
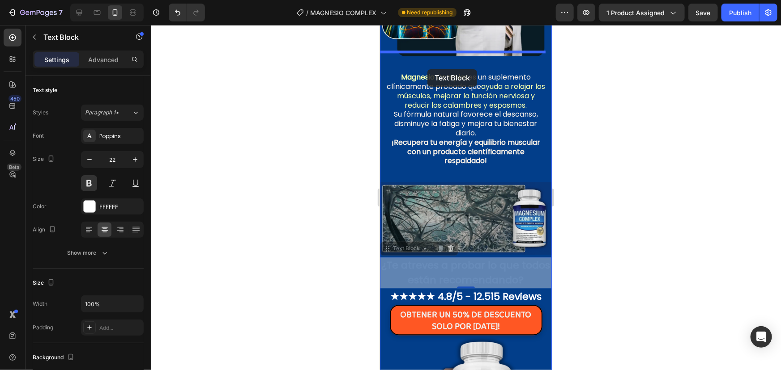
drag, startPoint x: 416, startPoint y: 240, endPoint x: 427, endPoint y: 69, distance: 171.2
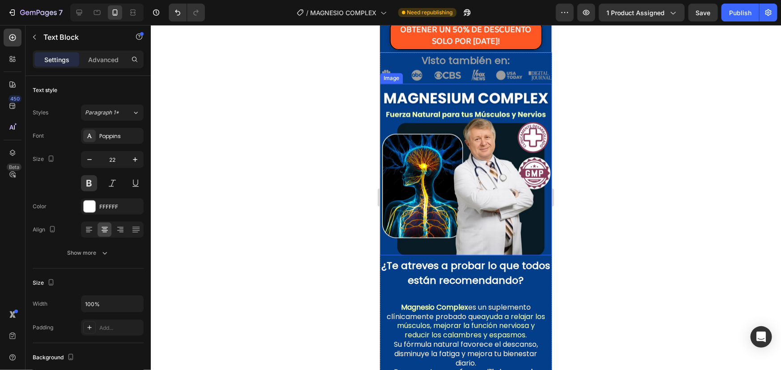
scroll to position [908, 0]
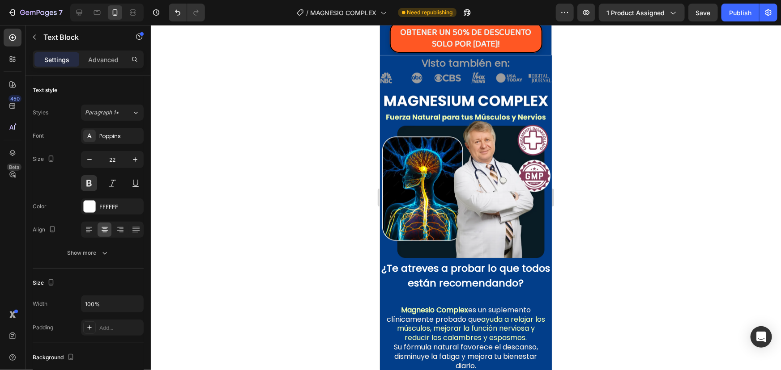
click at [446, 269] on strong "¿Te atreves a probar lo que todos están recomendando?" at bounding box center [465, 275] width 169 height 29
click at [481, 306] on p "Magnesio Complex es un suplemento clínicamente probado que ayuda a relajar los …" at bounding box center [465, 352] width 161 height 93
click at [480, 261] on strong "¿Te atreves a probar lo que todos están recomendando?" at bounding box center [465, 275] width 169 height 29
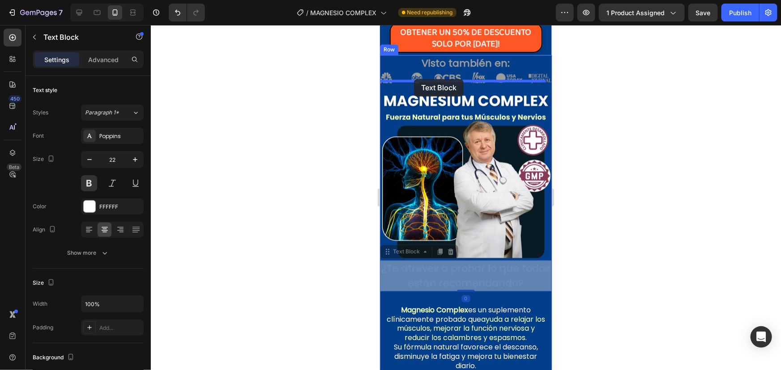
drag, startPoint x: 414, startPoint y: 241, endPoint x: 413, endPoint y: 79, distance: 161.9
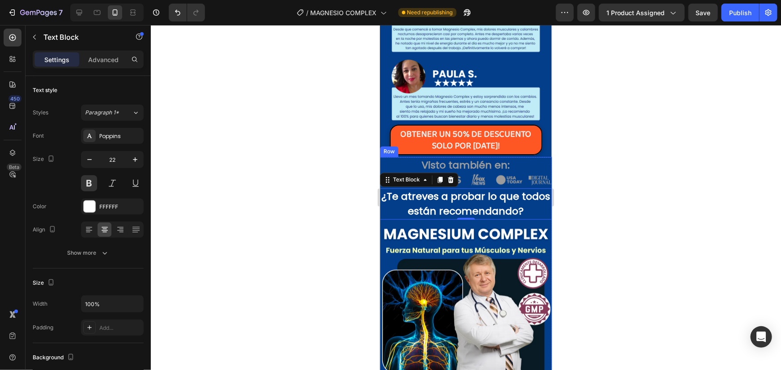
scroll to position [785, 0]
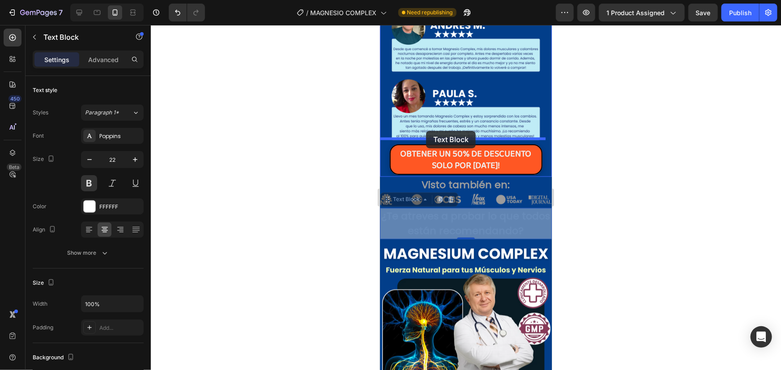
drag, startPoint x: 420, startPoint y: 198, endPoint x: 425, endPoint y: 131, distance: 67.7
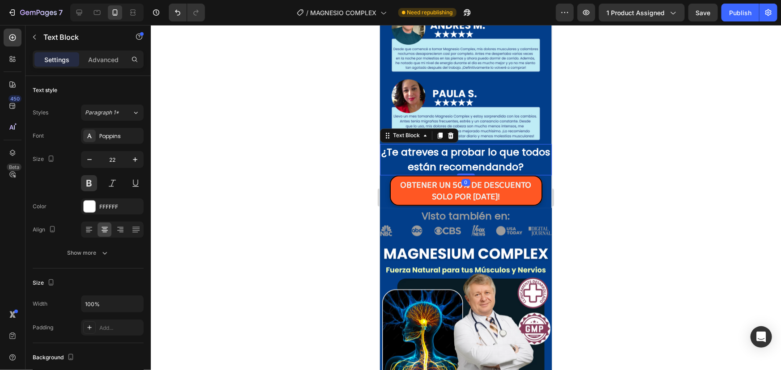
click at [326, 152] on div at bounding box center [466, 197] width 630 height 345
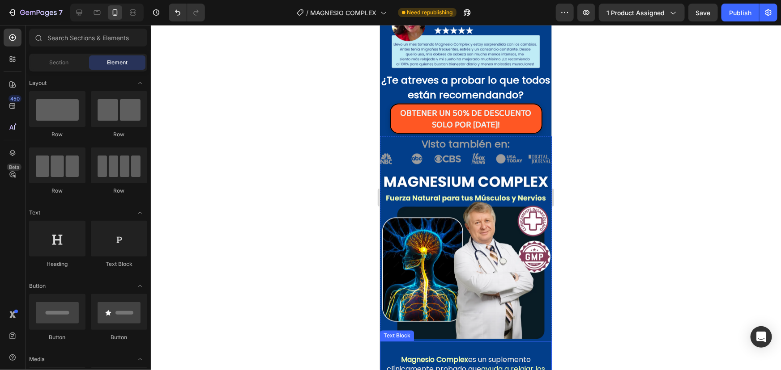
scroll to position [787, 0]
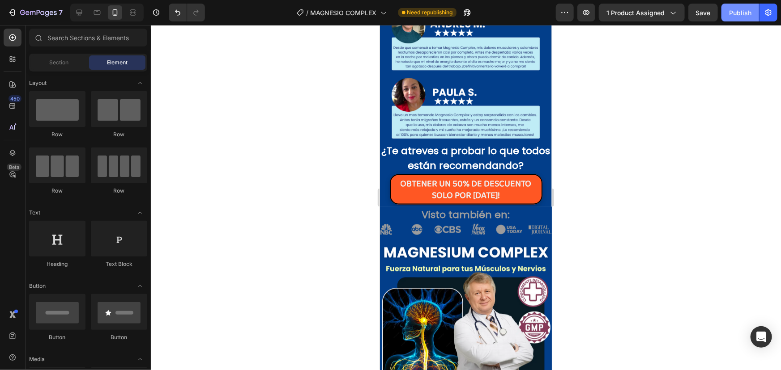
click at [738, 17] on button "Publish" at bounding box center [740, 13] width 38 height 18
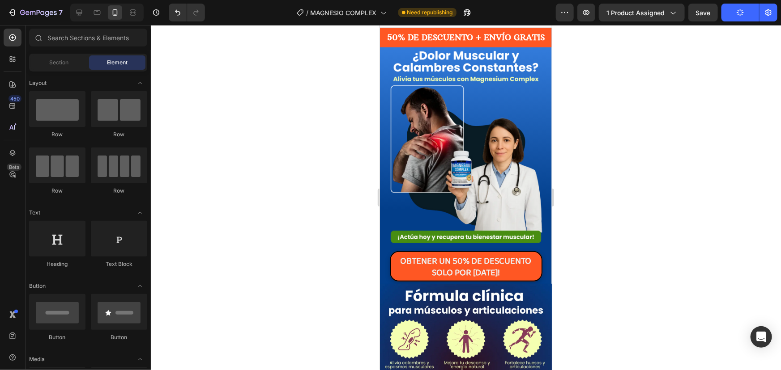
scroll to position [14, 0]
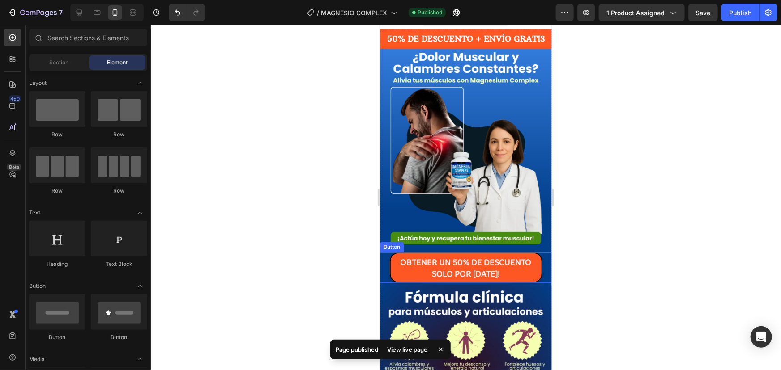
click at [539, 268] on div "OBTENER UN 50% DE DESCUENTO SOLO POR [DATE]! Button" at bounding box center [465, 267] width 172 height 30
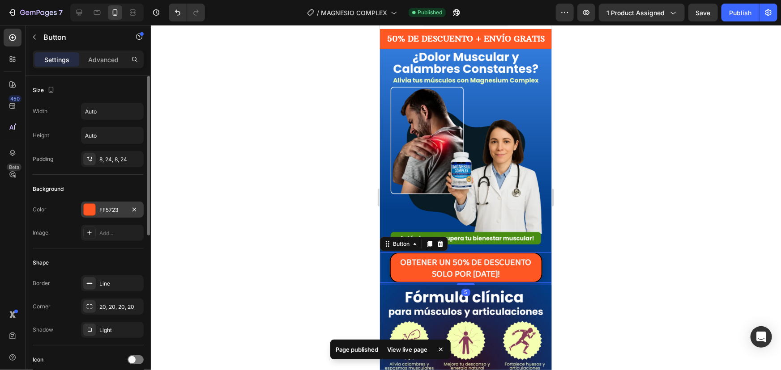
click at [96, 209] on div "FF5723" at bounding box center [112, 210] width 63 height 16
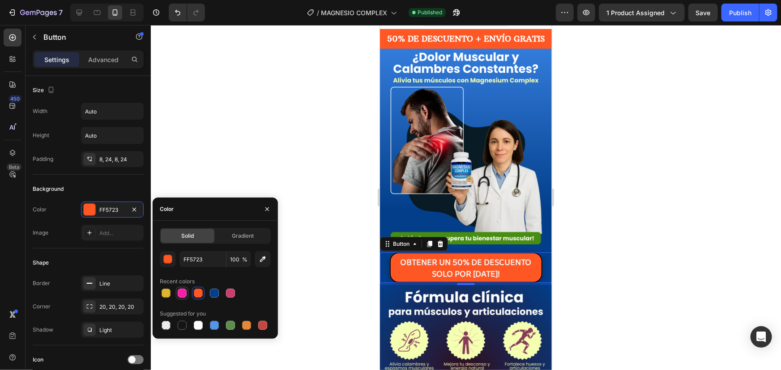
click at [185, 292] on div at bounding box center [182, 293] width 9 height 9
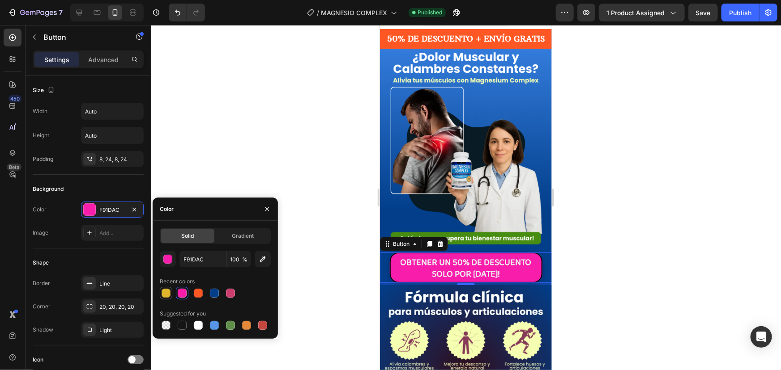
click at [166, 296] on div at bounding box center [165, 293] width 9 height 9
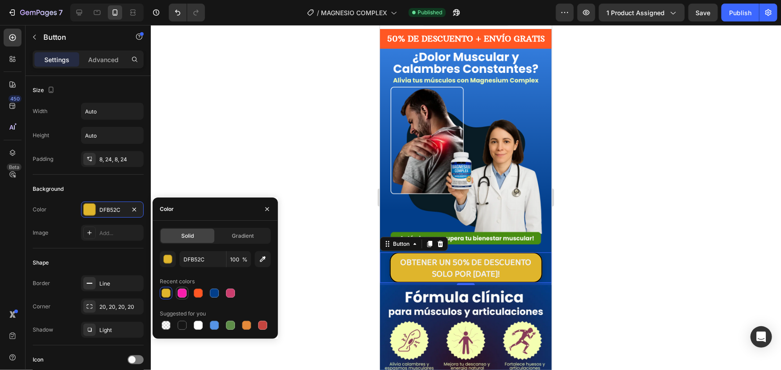
click at [178, 295] on div at bounding box center [182, 293] width 9 height 9
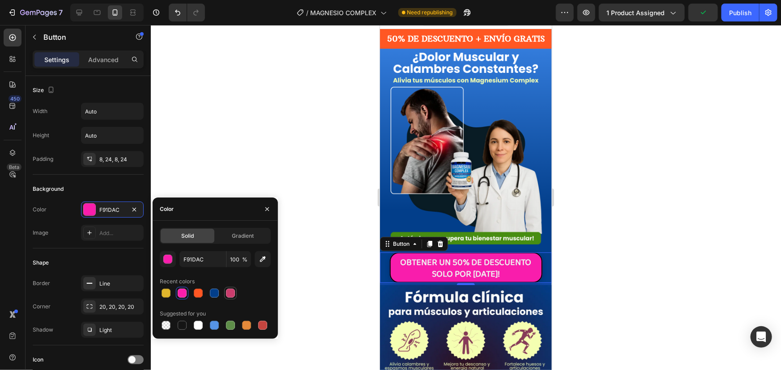
click at [234, 293] on div at bounding box center [230, 293] width 9 height 9
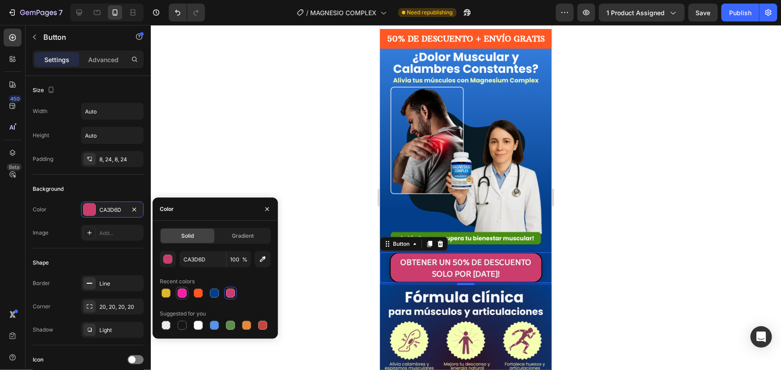
click at [179, 292] on div at bounding box center [182, 293] width 9 height 9
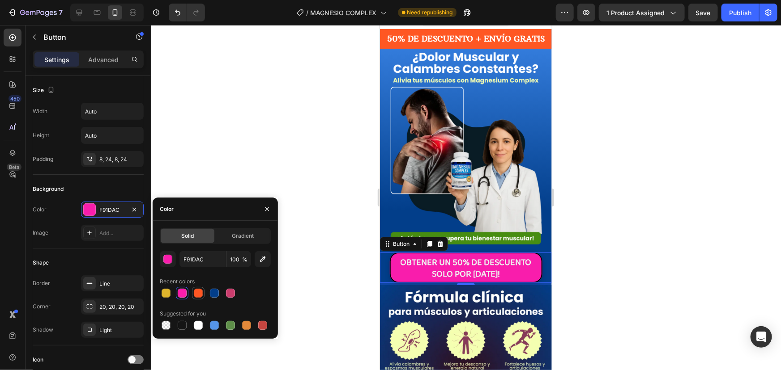
click at [195, 293] on div at bounding box center [198, 293] width 9 height 9
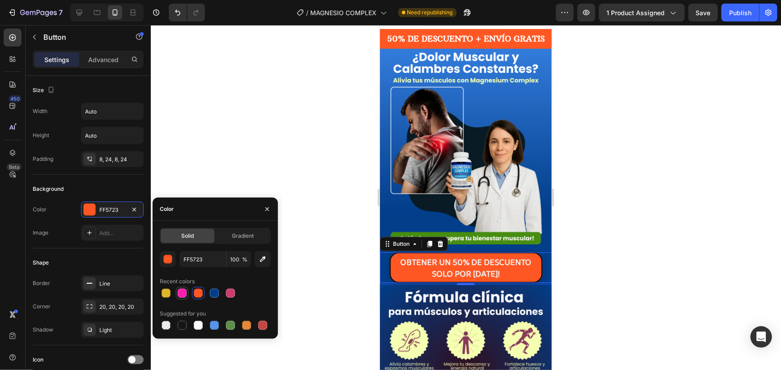
click at [182, 294] on div at bounding box center [182, 293] width 9 height 9
type input "F91DAC"
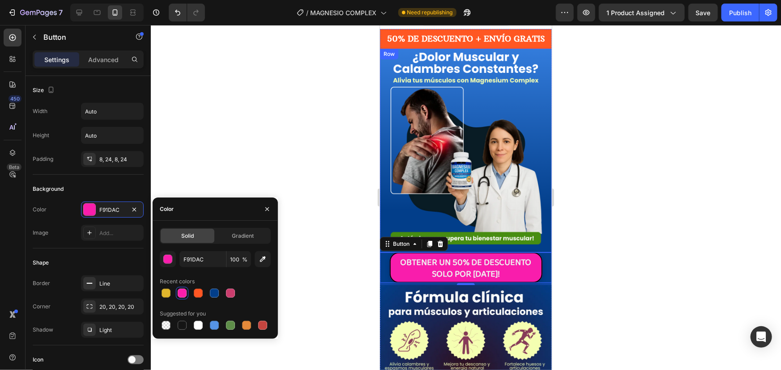
click at [298, 152] on div at bounding box center [466, 197] width 630 height 345
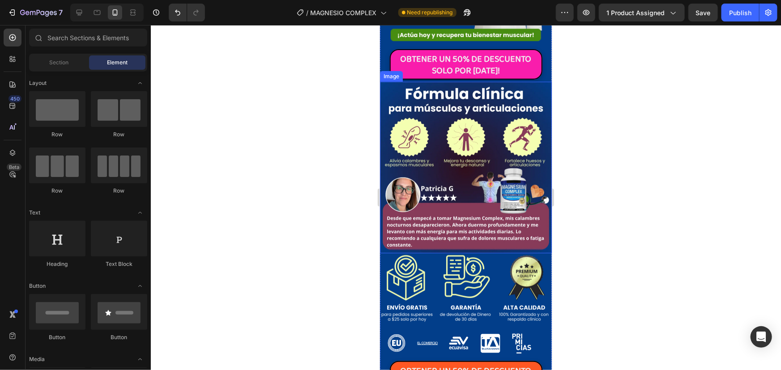
scroll to position [380, 0]
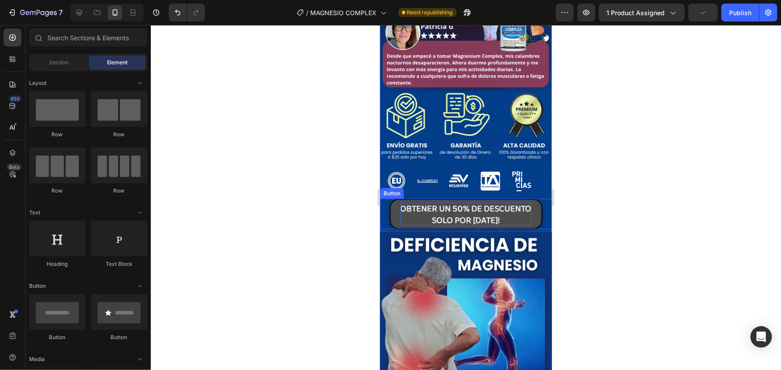
click at [526, 202] on p "OBTENER UN 50% DE DESCUENTO SOLO POR [DATE]!" at bounding box center [465, 213] width 131 height 23
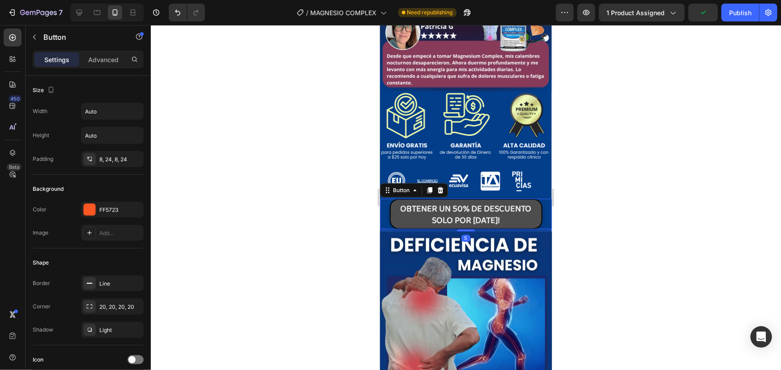
click at [535, 202] on button "OBTENER UN 50% DE DESCUENTO SOLO POR [DATE]!" at bounding box center [465, 214] width 153 height 30
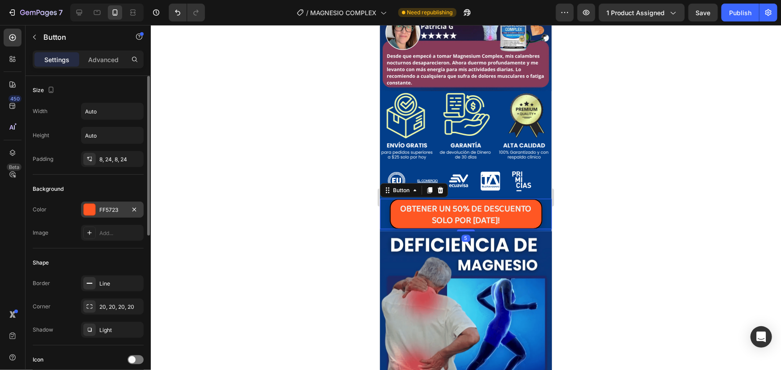
click at [89, 210] on div at bounding box center [90, 210] width 12 height 12
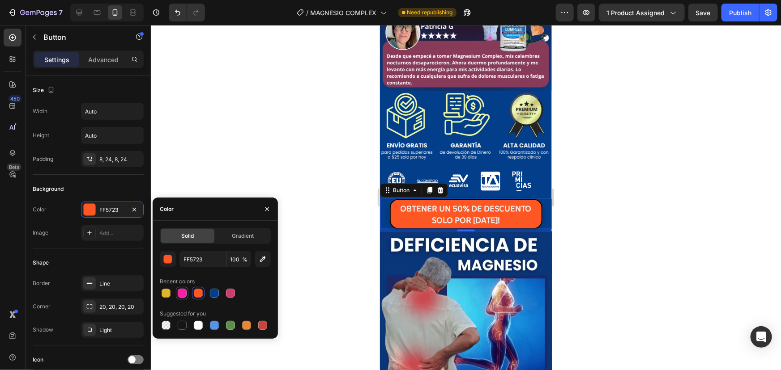
click at [182, 292] on div at bounding box center [182, 293] width 9 height 9
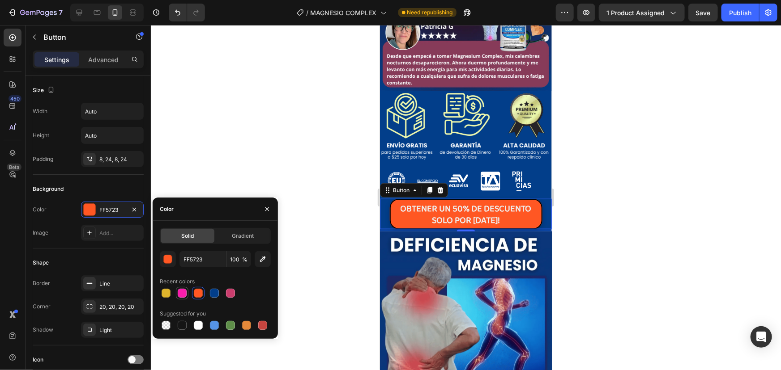
type input "F91DAC"
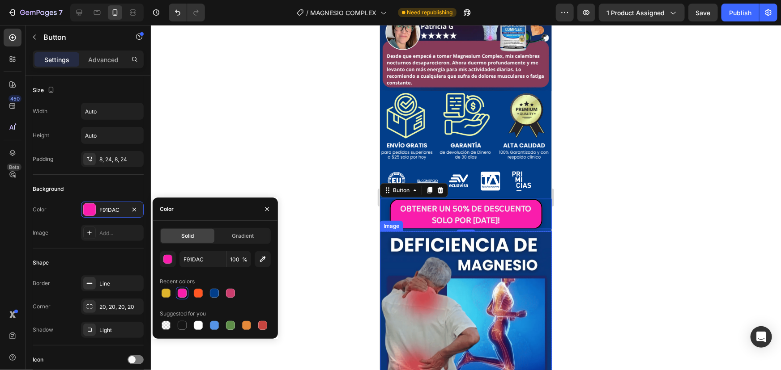
click at [382, 261] on img at bounding box center [465, 317] width 172 height 172
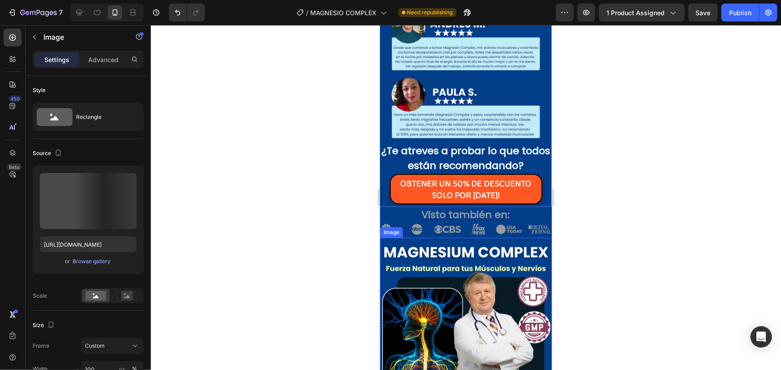
scroll to position [1275, 0]
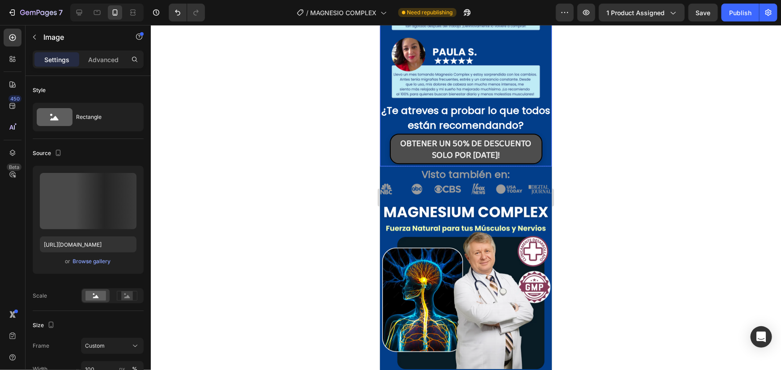
click at [528, 151] on button "OBTENER UN 50% DE DESCUENTO SOLO POR [DATE]!" at bounding box center [465, 148] width 153 height 30
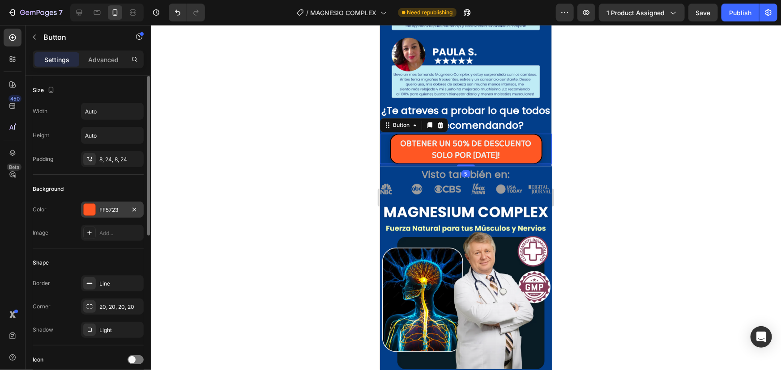
click at [89, 210] on div at bounding box center [90, 210] width 12 height 12
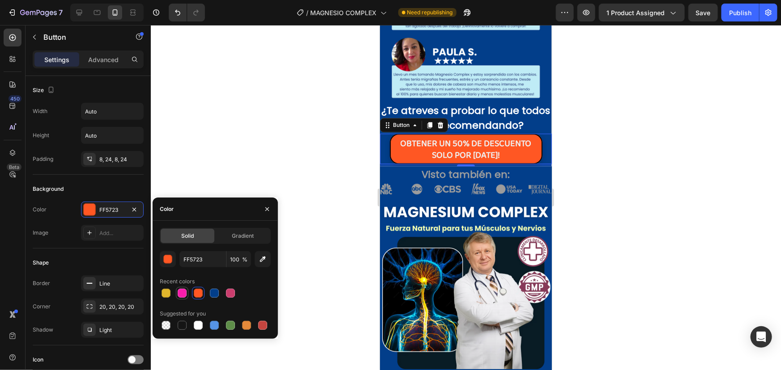
click at [182, 292] on div at bounding box center [182, 293] width 9 height 9
type input "F91DAC"
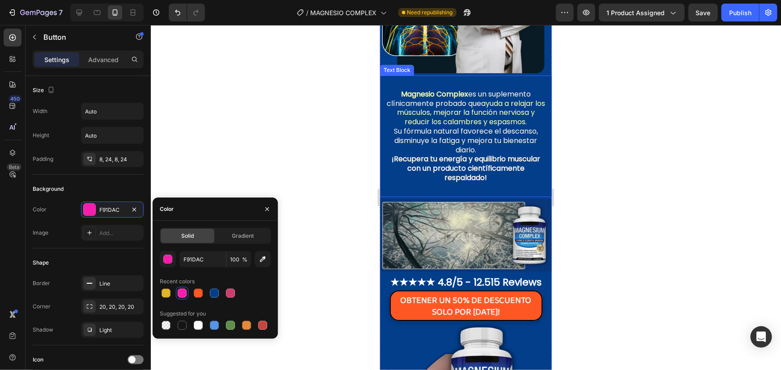
scroll to position [1641, 0]
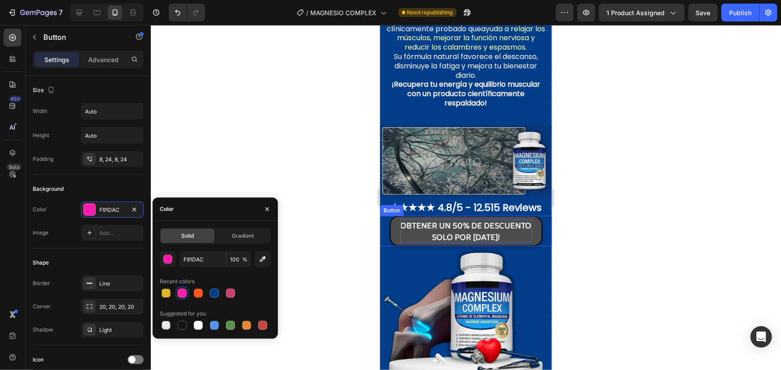
click at [522, 231] on p "OBTENER UN 50% DE DESCUENTO SOLO POR [DATE]!" at bounding box center [465, 230] width 131 height 23
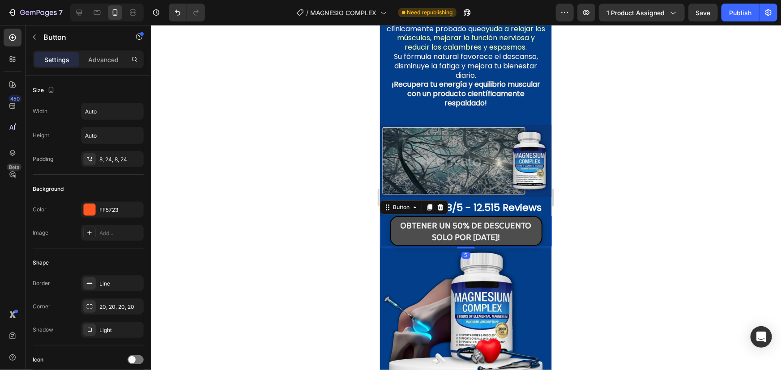
click at [532, 231] on button "OBTENER UN 50% DE DESCUENTO SOLO POR [DATE]!" at bounding box center [465, 231] width 153 height 30
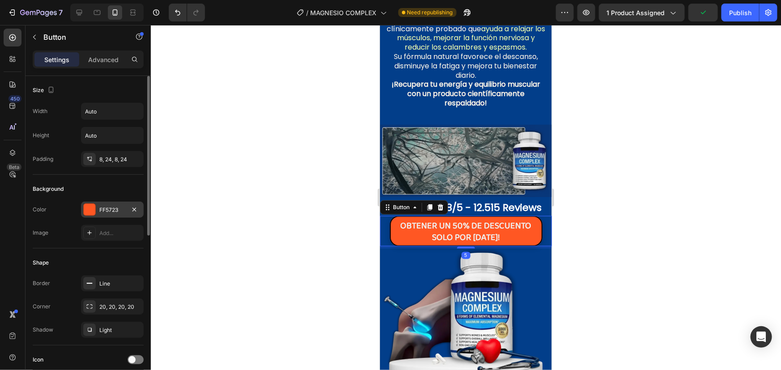
click at [100, 213] on div "FF5723" at bounding box center [112, 210] width 26 height 8
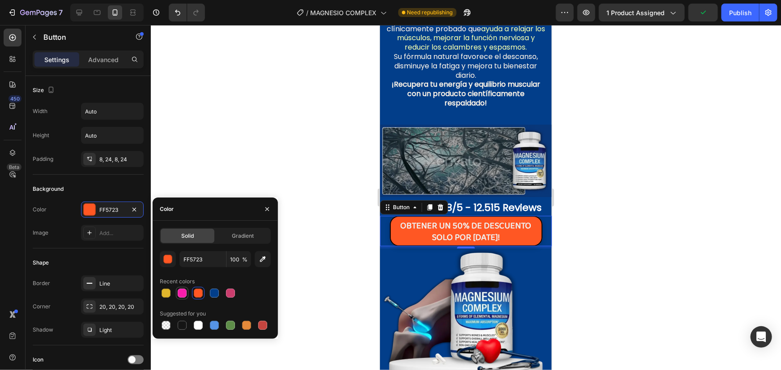
click at [183, 296] on div at bounding box center [182, 293] width 9 height 9
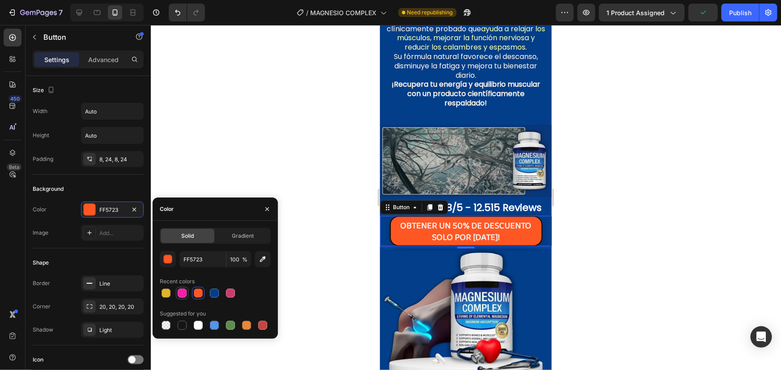
type input "F91DAC"
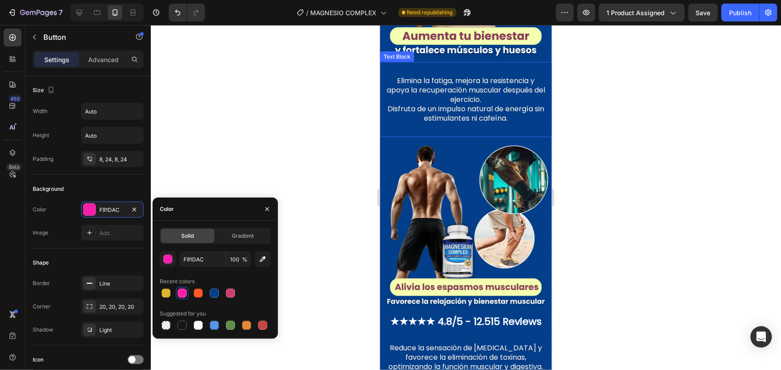
scroll to position [2373, 0]
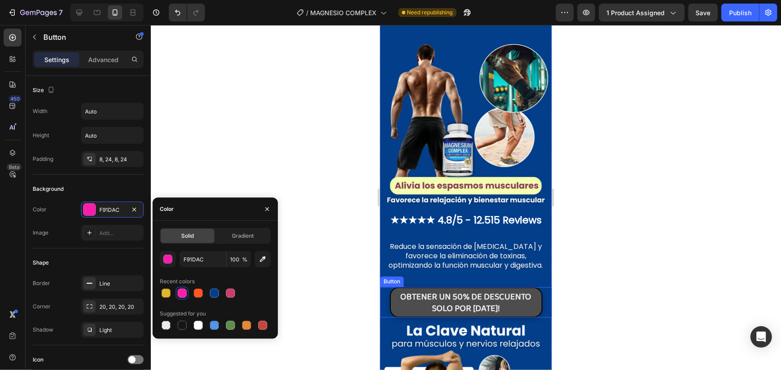
click at [530, 287] on button "OBTENER UN 50% DE DESCUENTO SOLO POR [DATE]!" at bounding box center [465, 302] width 153 height 30
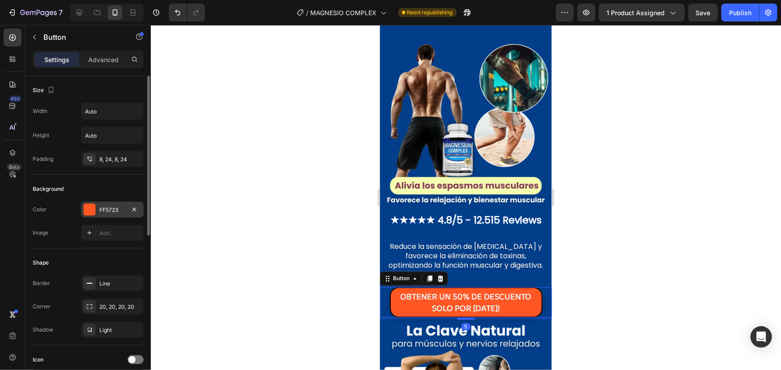
click at [89, 213] on div at bounding box center [90, 210] width 12 height 12
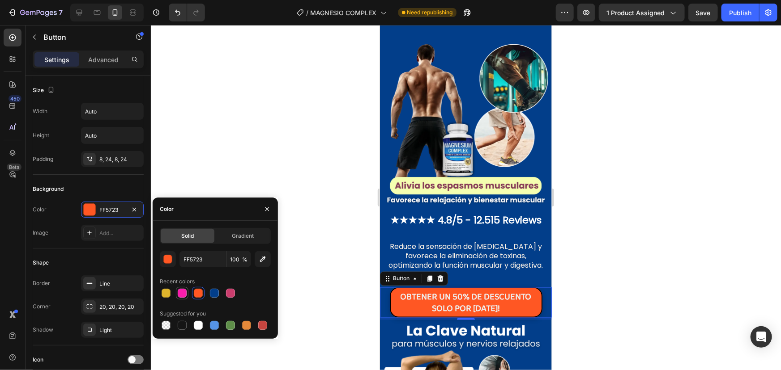
click at [183, 295] on div at bounding box center [182, 293] width 9 height 9
type input "F91DAC"
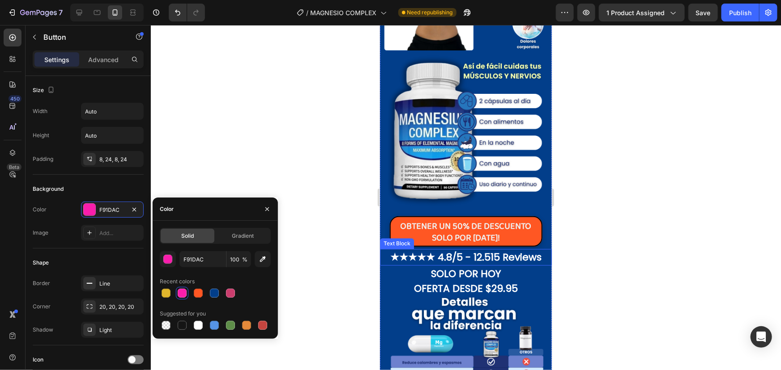
scroll to position [2820, 0]
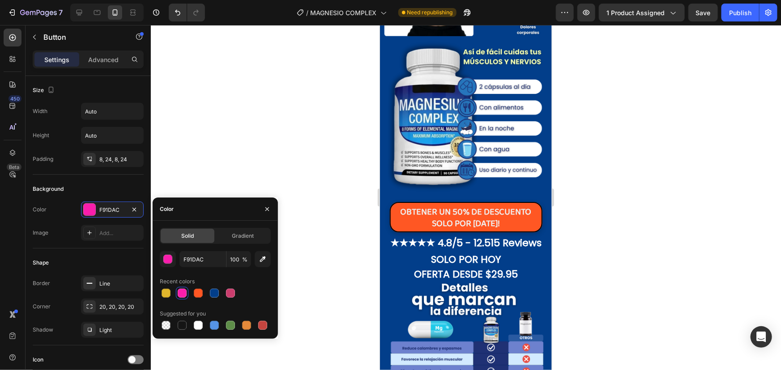
click at [540, 202] on div "OBTENER UN 50% DE DESCUENTO SOLO POR [DATE]! Button" at bounding box center [465, 217] width 172 height 30
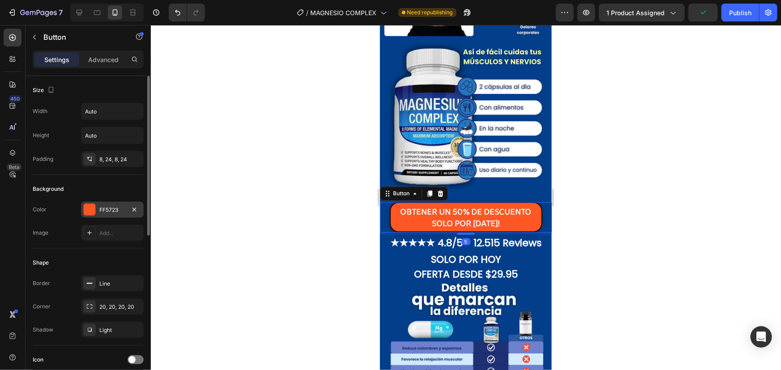
click at [94, 207] on div at bounding box center [90, 210] width 12 height 12
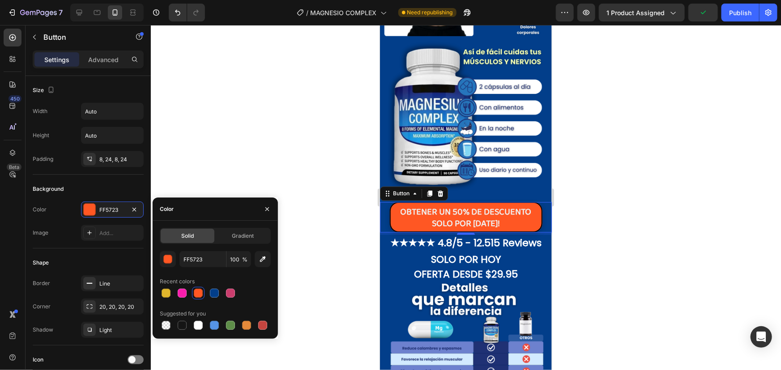
drag, startPoint x: 179, startPoint y: 298, endPoint x: 225, endPoint y: 280, distance: 49.4
click at [179, 298] on div at bounding box center [182, 293] width 11 height 11
type input "F91DAC"
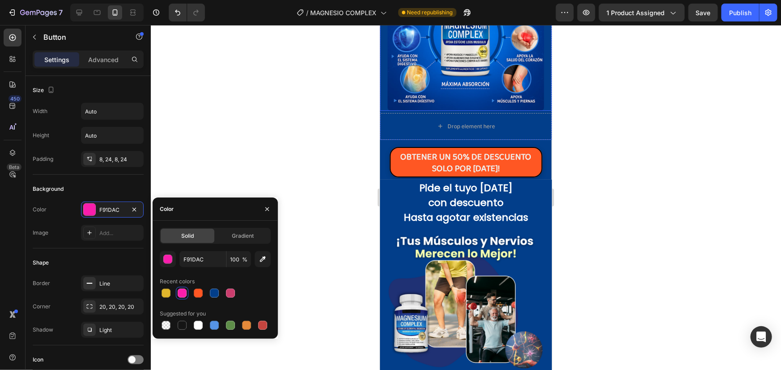
scroll to position [3308, 0]
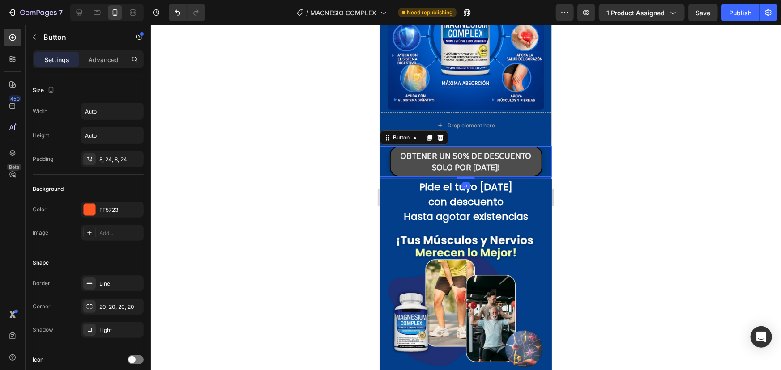
click at [536, 146] on button "OBTENER UN 50% DE DESCUENTO SOLO POR [DATE]!" at bounding box center [465, 161] width 153 height 30
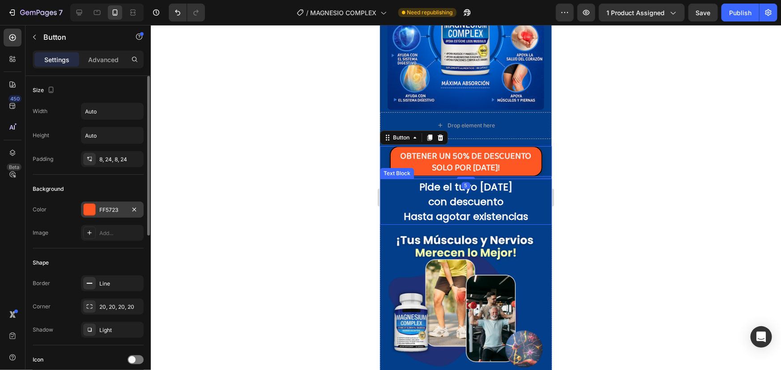
click at [102, 212] on div "FF5723" at bounding box center [112, 210] width 26 height 8
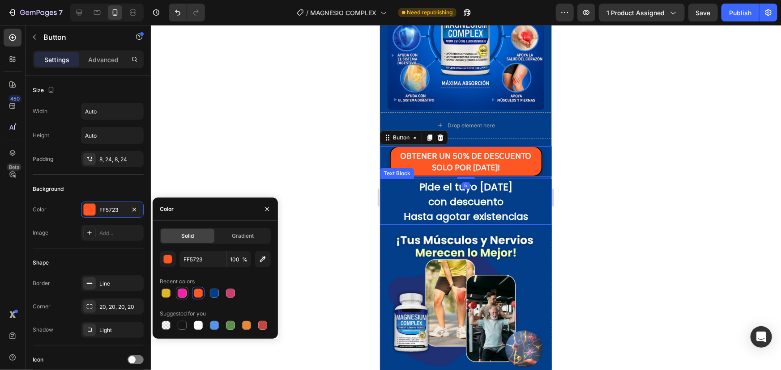
click at [184, 295] on div at bounding box center [182, 293] width 9 height 9
type input "F91DAC"
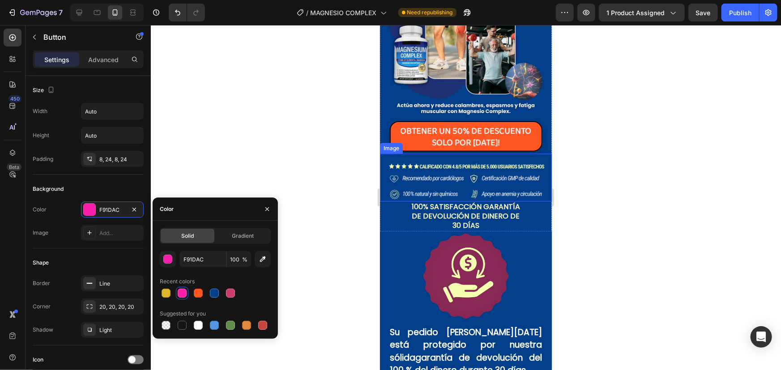
scroll to position [3552, 0]
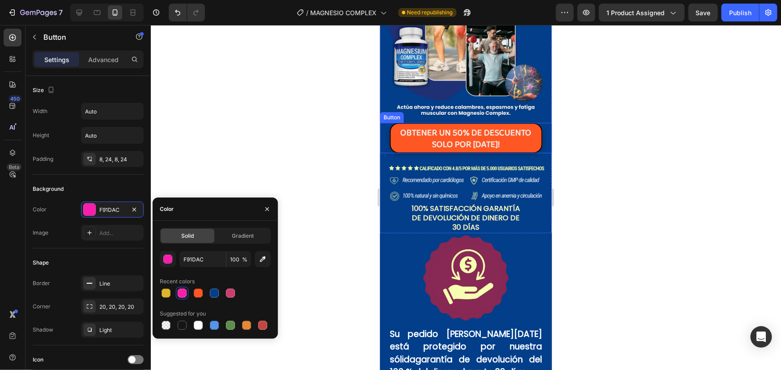
click at [539, 149] on div "OBTENER UN 50% DE DESCUENTO SOLO POR [DATE]! Button" at bounding box center [465, 138] width 172 height 30
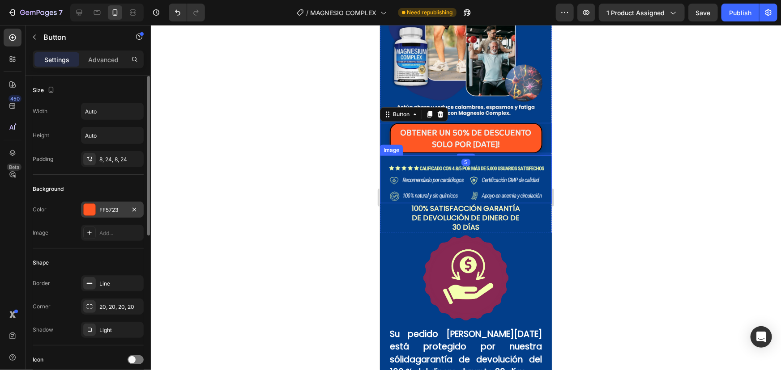
click at [82, 212] on div "FF5723" at bounding box center [112, 210] width 63 height 16
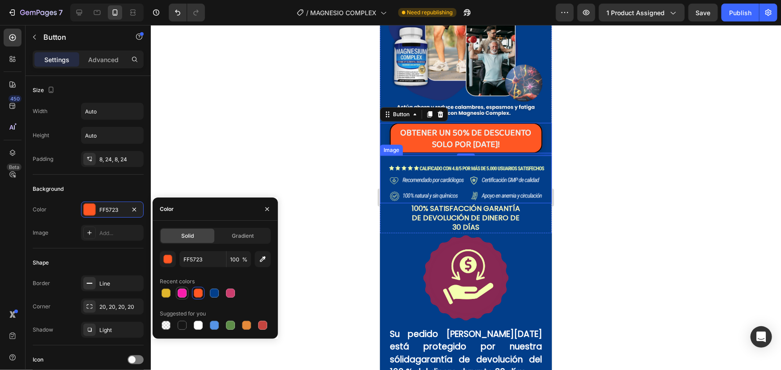
click at [184, 292] on div at bounding box center [182, 293] width 9 height 9
type input "F91DAC"
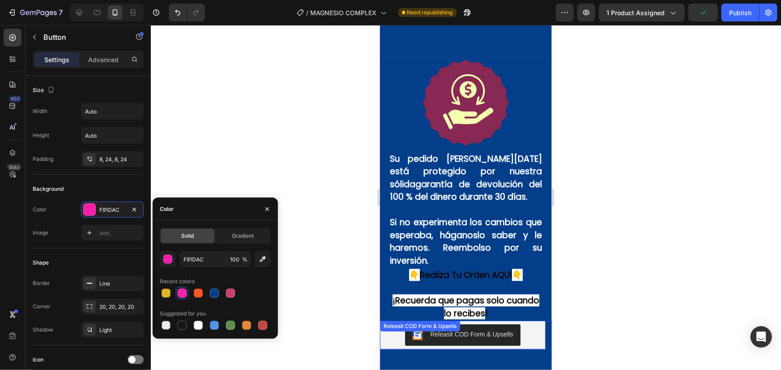
scroll to position [3837, 0]
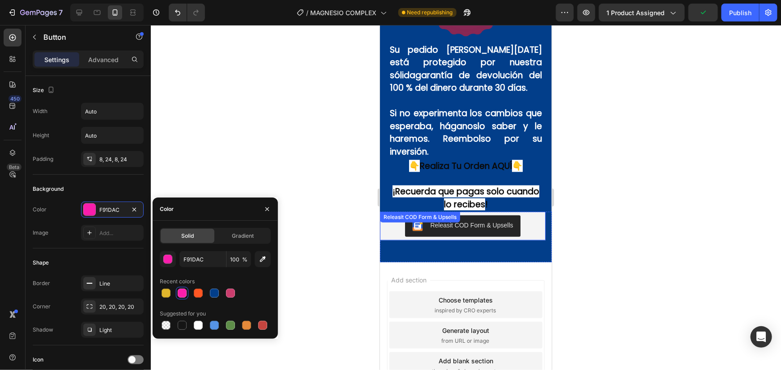
click at [351, 208] on div at bounding box center [466, 197] width 630 height 345
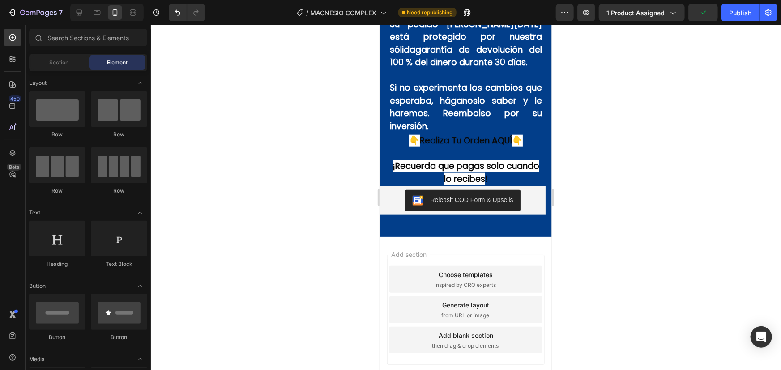
scroll to position [3897, 0]
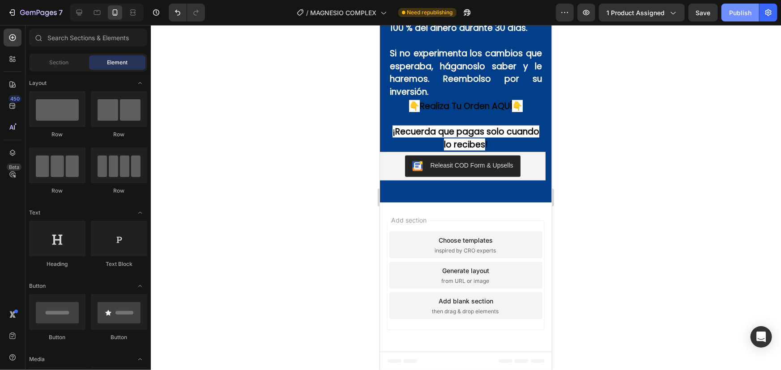
click at [747, 18] on button "Publish" at bounding box center [740, 13] width 38 height 18
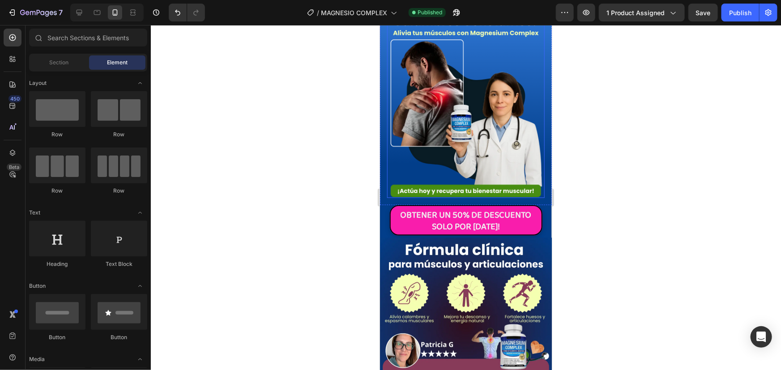
scroll to position [0, 0]
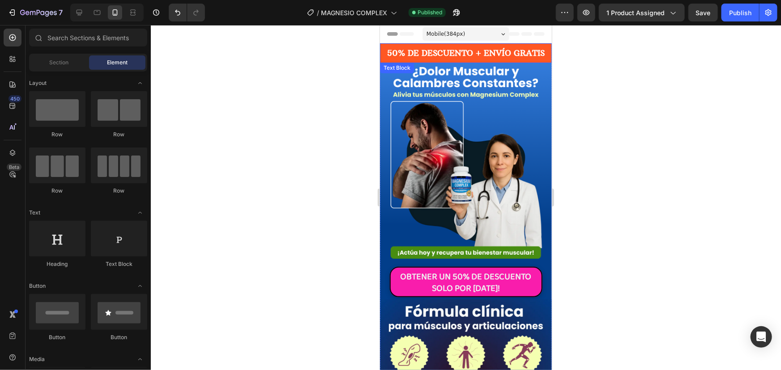
click at [465, 59] on p "50% DE DESCUENTO + ENVÍO GRATIS" at bounding box center [465, 53] width 170 height 18
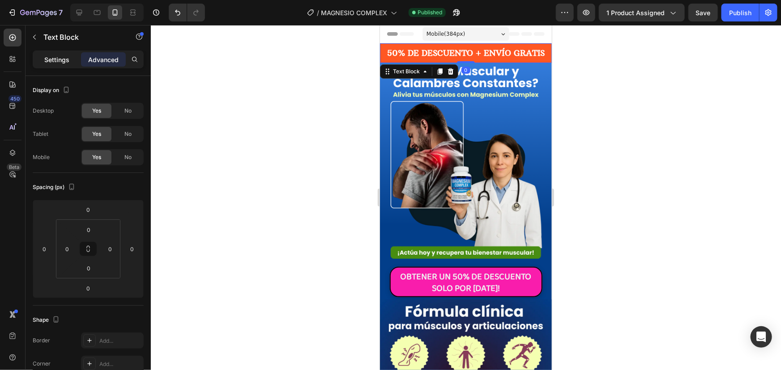
click at [59, 63] on p "Settings" at bounding box center [56, 59] width 25 height 9
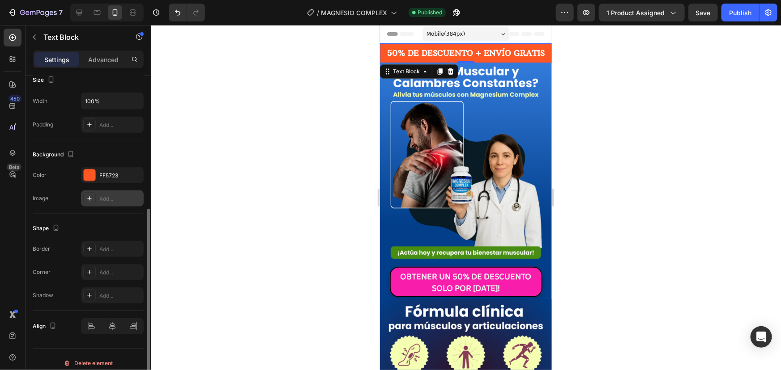
scroll to position [209, 0]
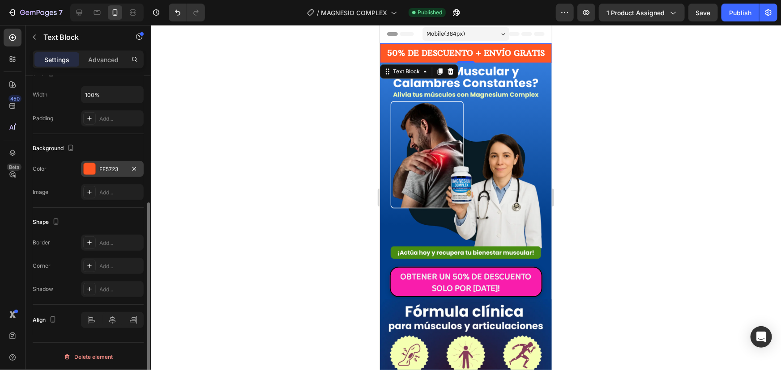
click at [95, 166] on div at bounding box center [89, 169] width 13 height 13
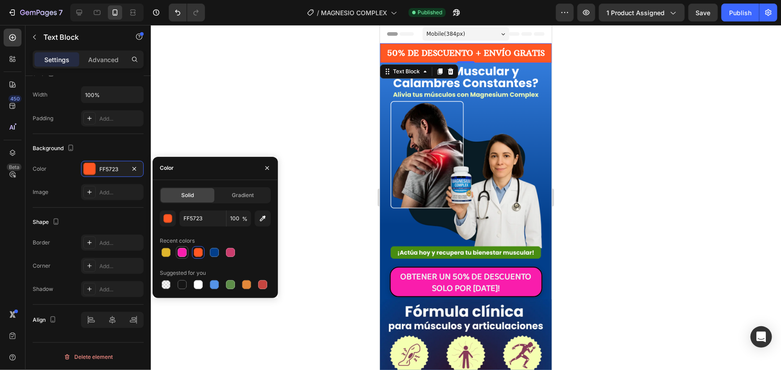
click at [180, 252] on div at bounding box center [182, 252] width 9 height 9
type input "F91DAC"
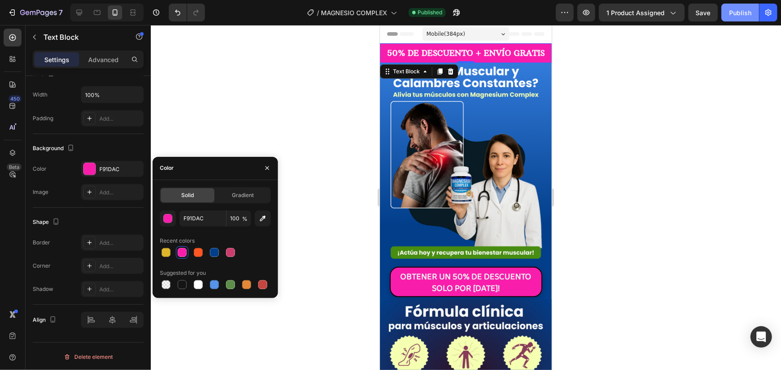
click at [741, 17] on div "Publish" at bounding box center [740, 12] width 22 height 9
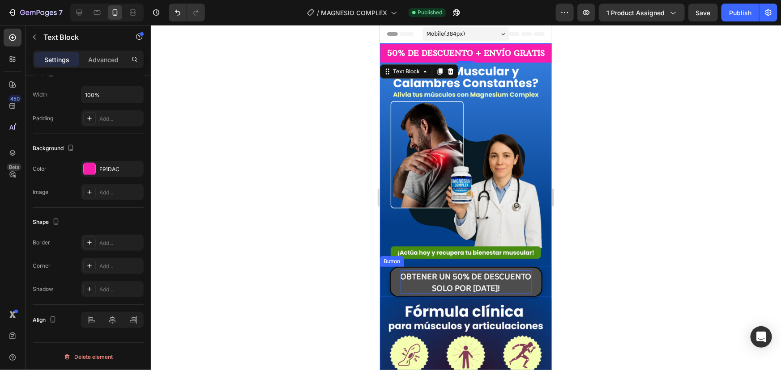
click at [453, 283] on strong "SOLO POR [DATE]!" at bounding box center [465, 288] width 68 height 14
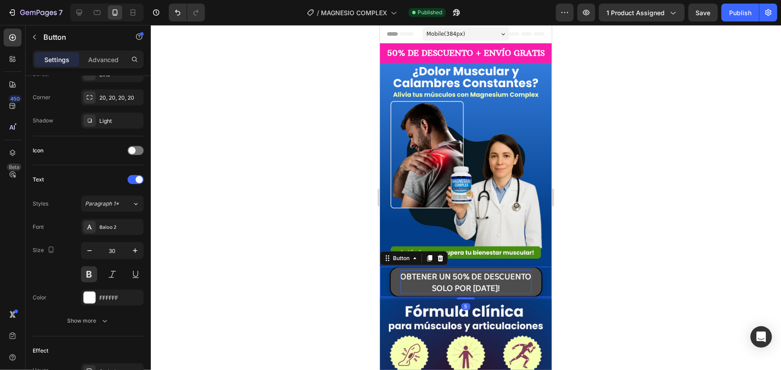
scroll to position [0, 0]
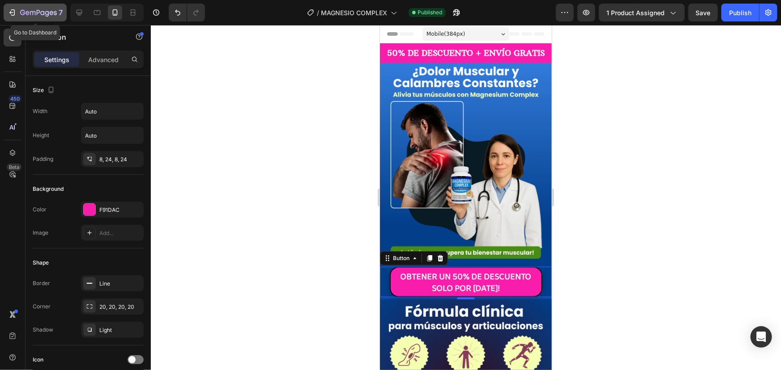
click at [14, 10] on icon "button" at bounding box center [13, 12] width 4 height 6
